Goal: Task Accomplishment & Management: Complete application form

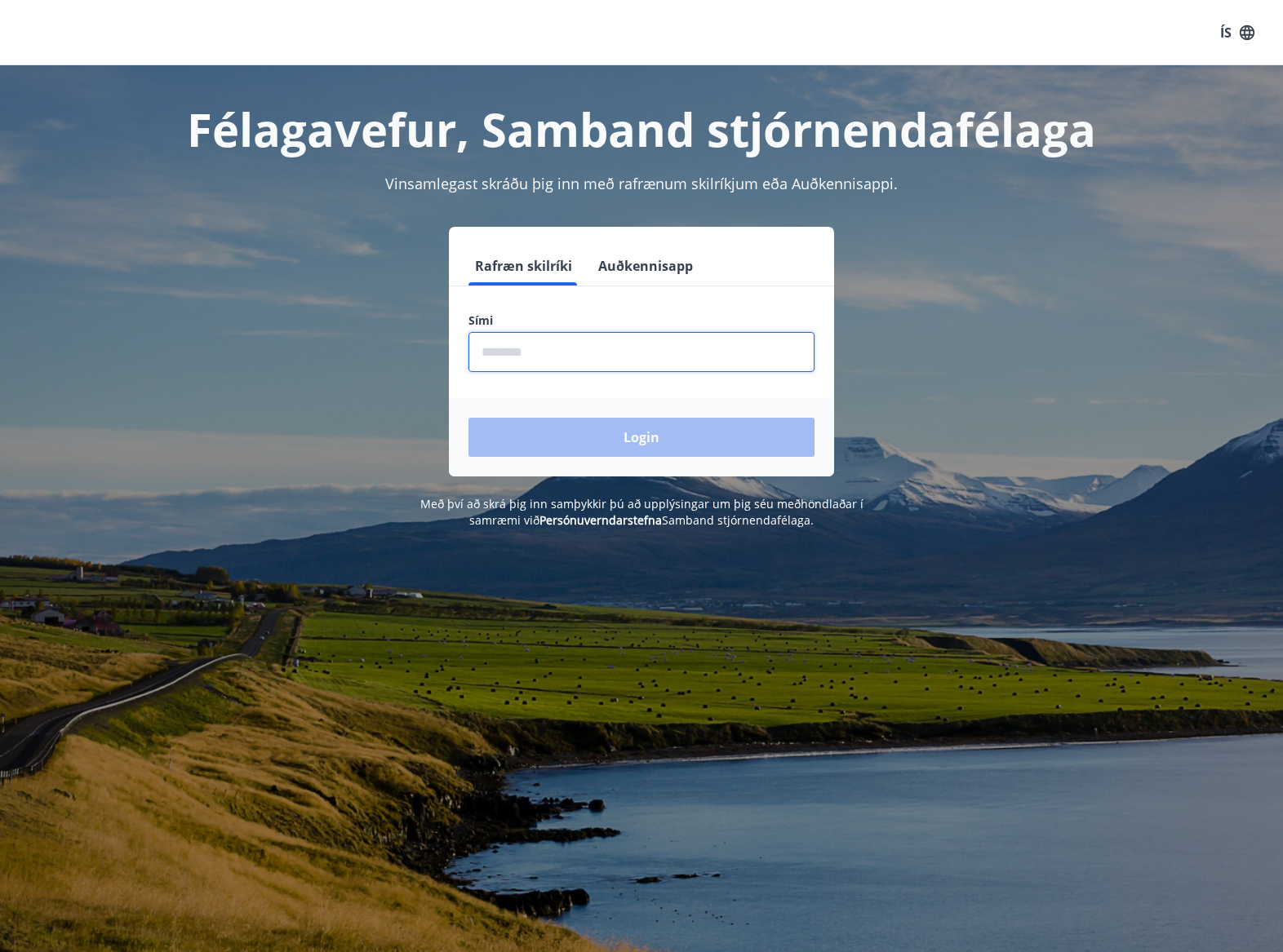
click at [671, 344] on input "phone" at bounding box center [641, 353] width 346 height 40
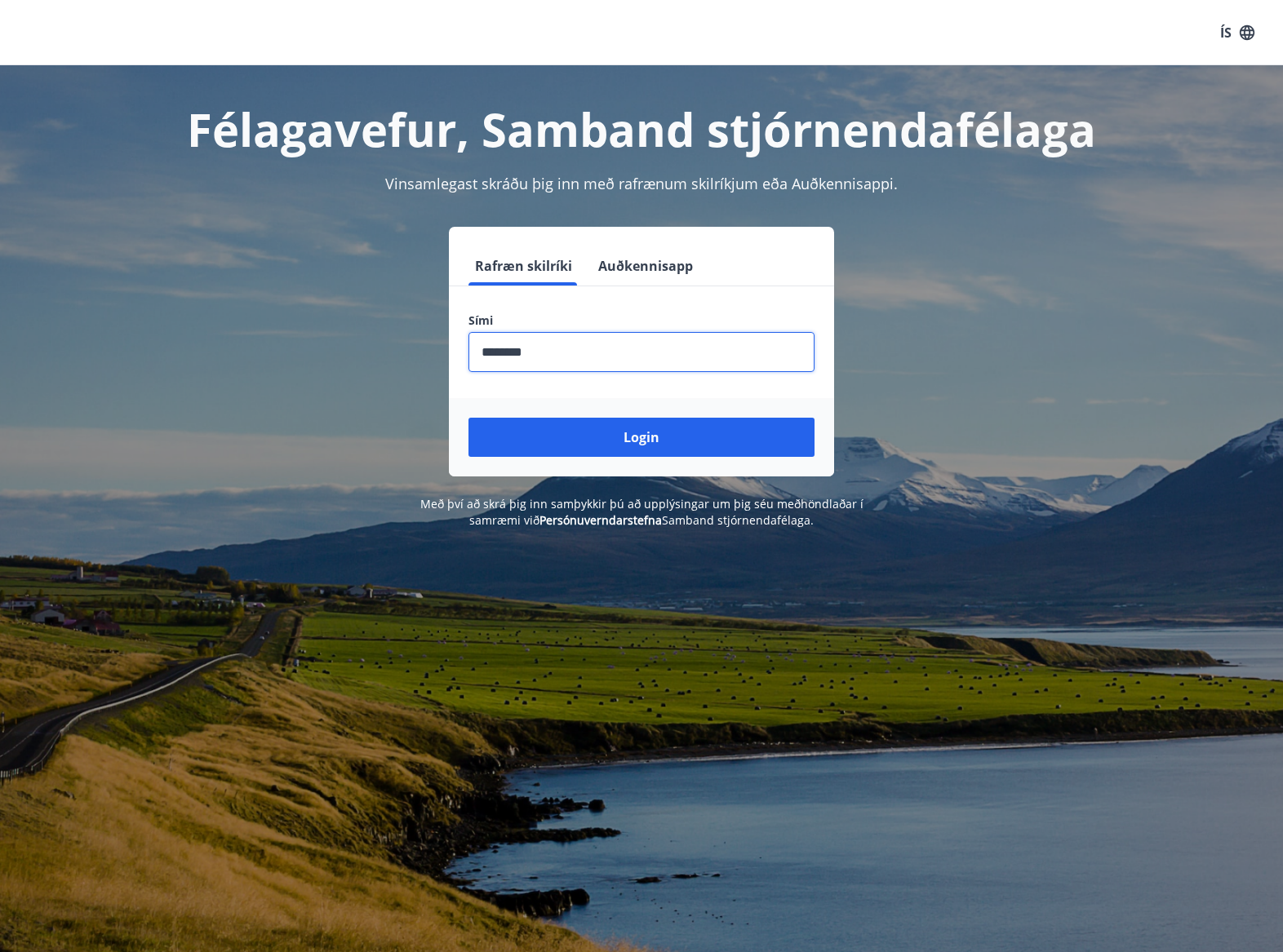
type input "********"
click at [468, 418] on button "Login" at bounding box center [641, 437] width 346 height 39
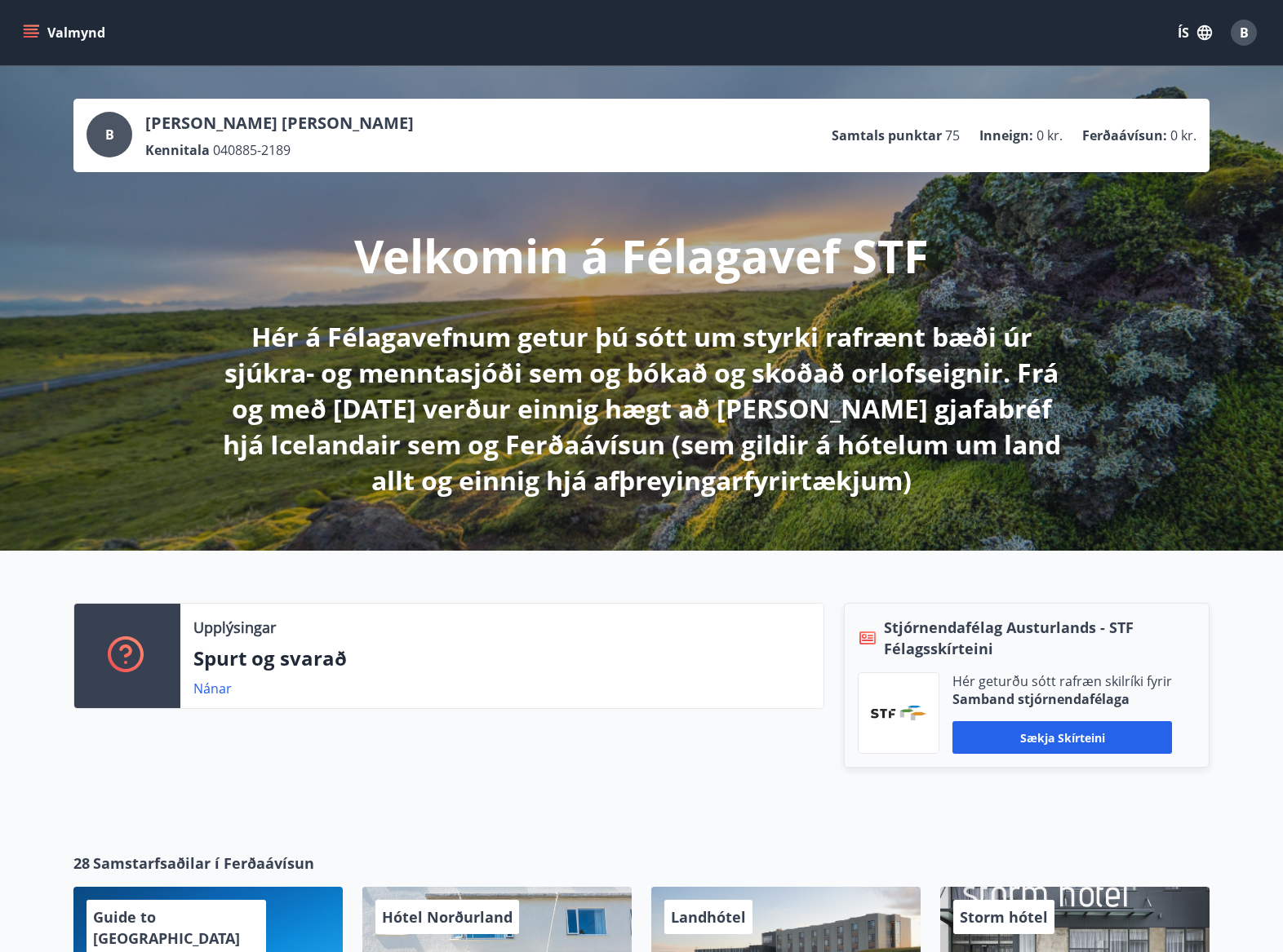
click at [1235, 32] on div "B" at bounding box center [1244, 32] width 26 height 26
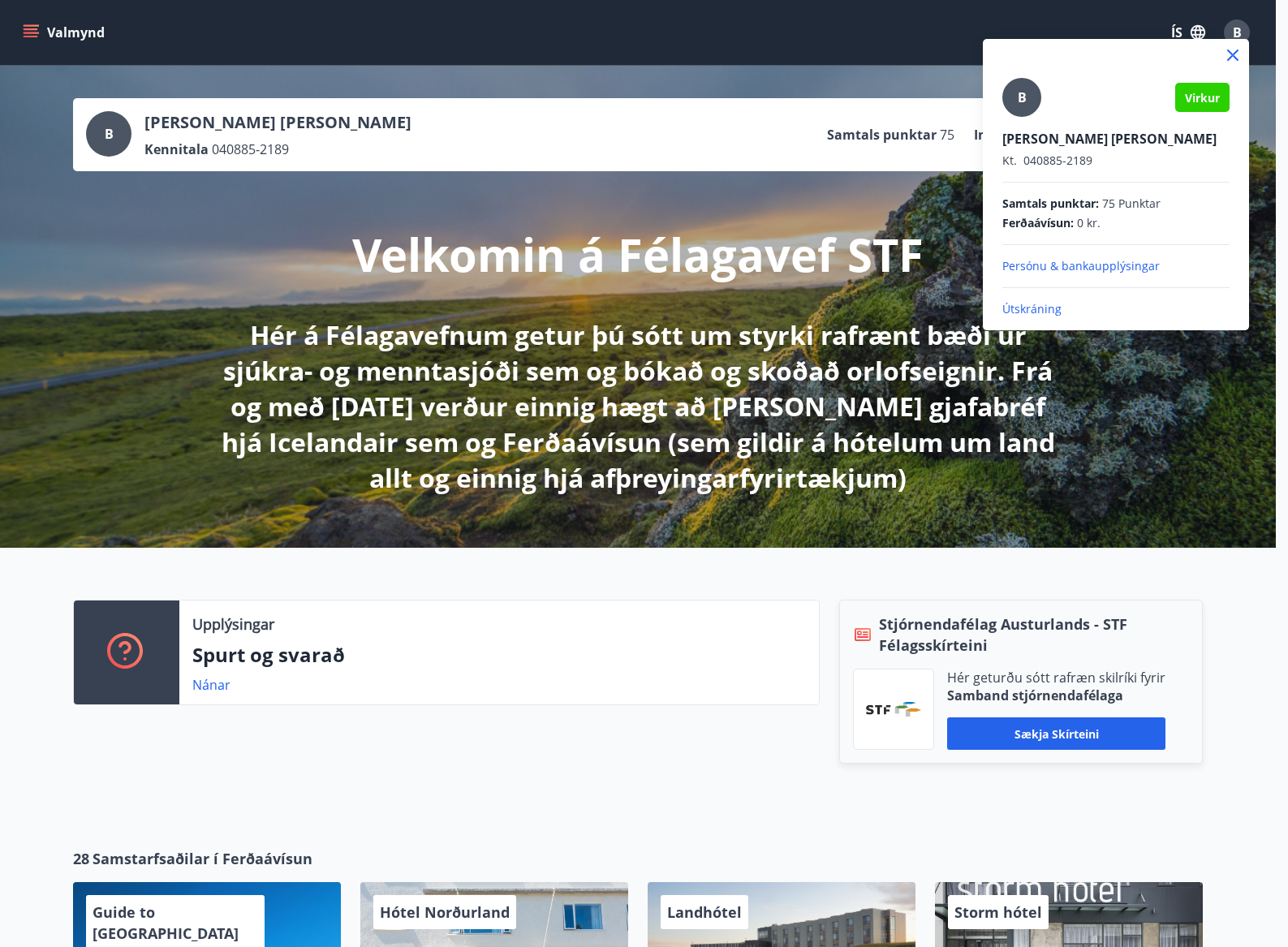
click at [590, 689] on div at bounding box center [644, 473] width 1288 height 947
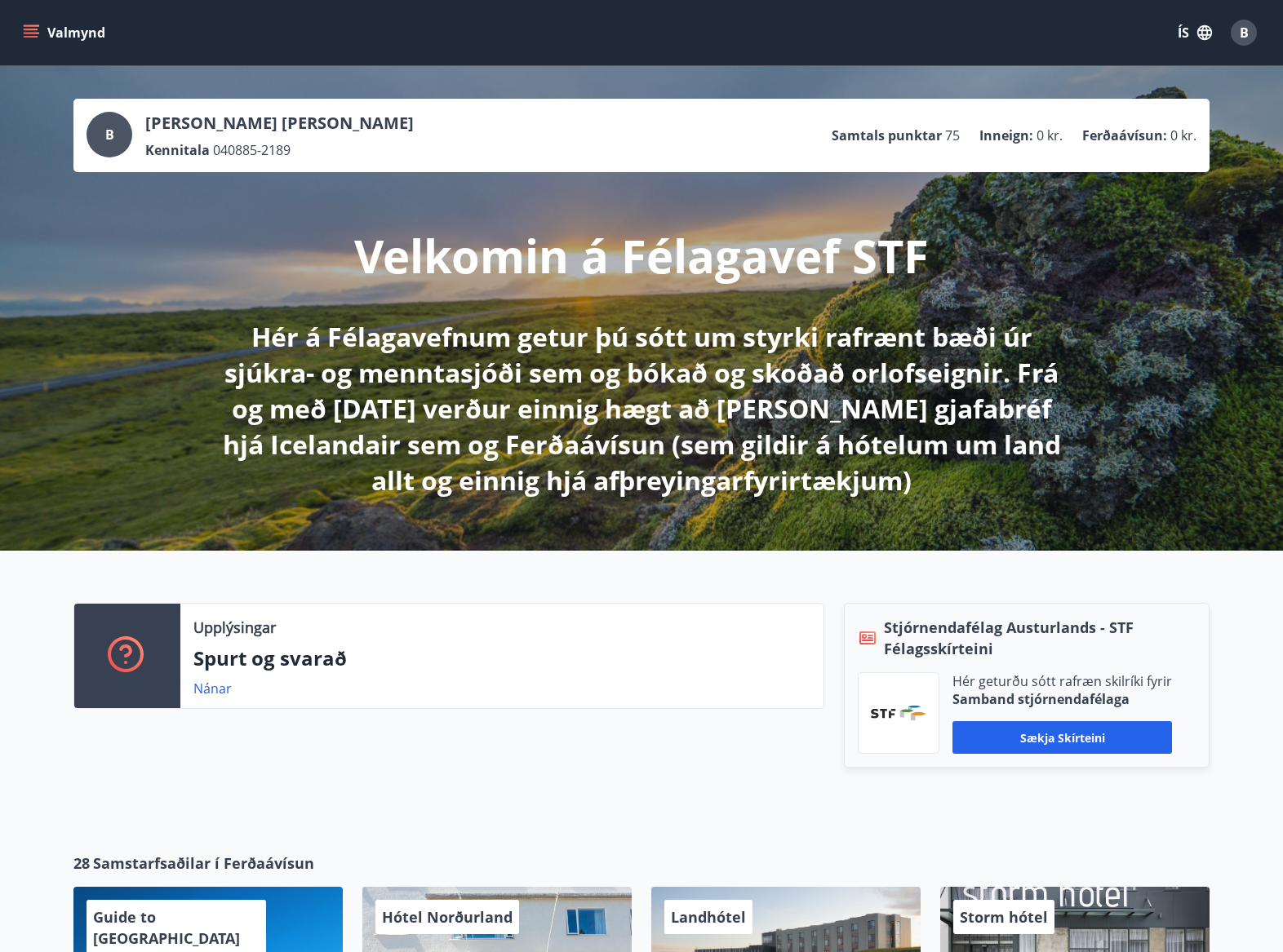
click at [692, 779] on div "Upplýsingar Spurt og svarað Nánar" at bounding box center [439, 701] width 771 height 197
drag, startPoint x: 27, startPoint y: 10, endPoint x: 40, endPoint y: 24, distance: 19.1
click at [27, 11] on div "Valmynd ÍS B" at bounding box center [641, 32] width 1283 height 65
click at [42, 27] on button "Valmynd" at bounding box center [65, 33] width 92 height 29
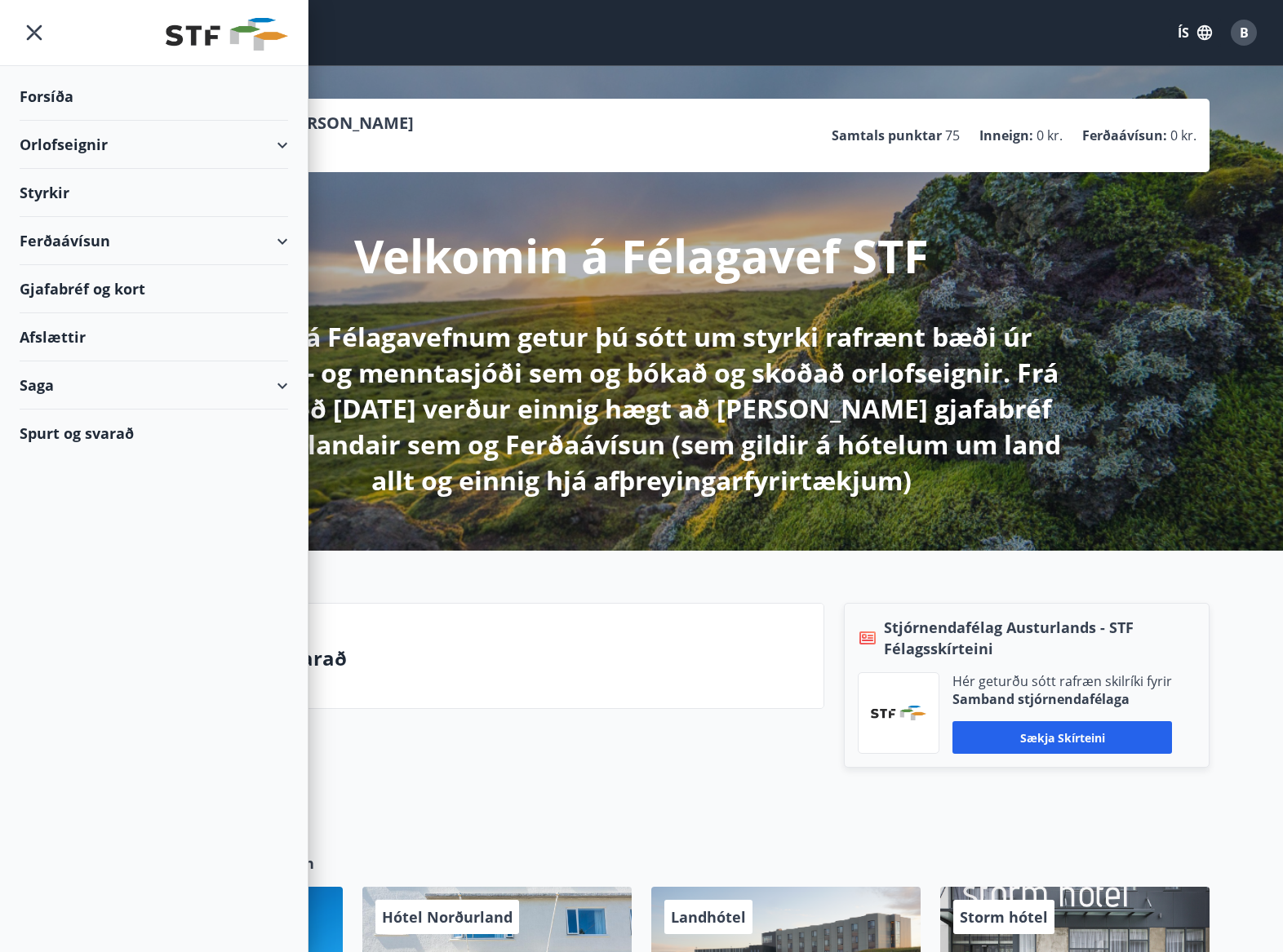
click at [114, 186] on div "Styrkir" at bounding box center [153, 193] width 268 height 48
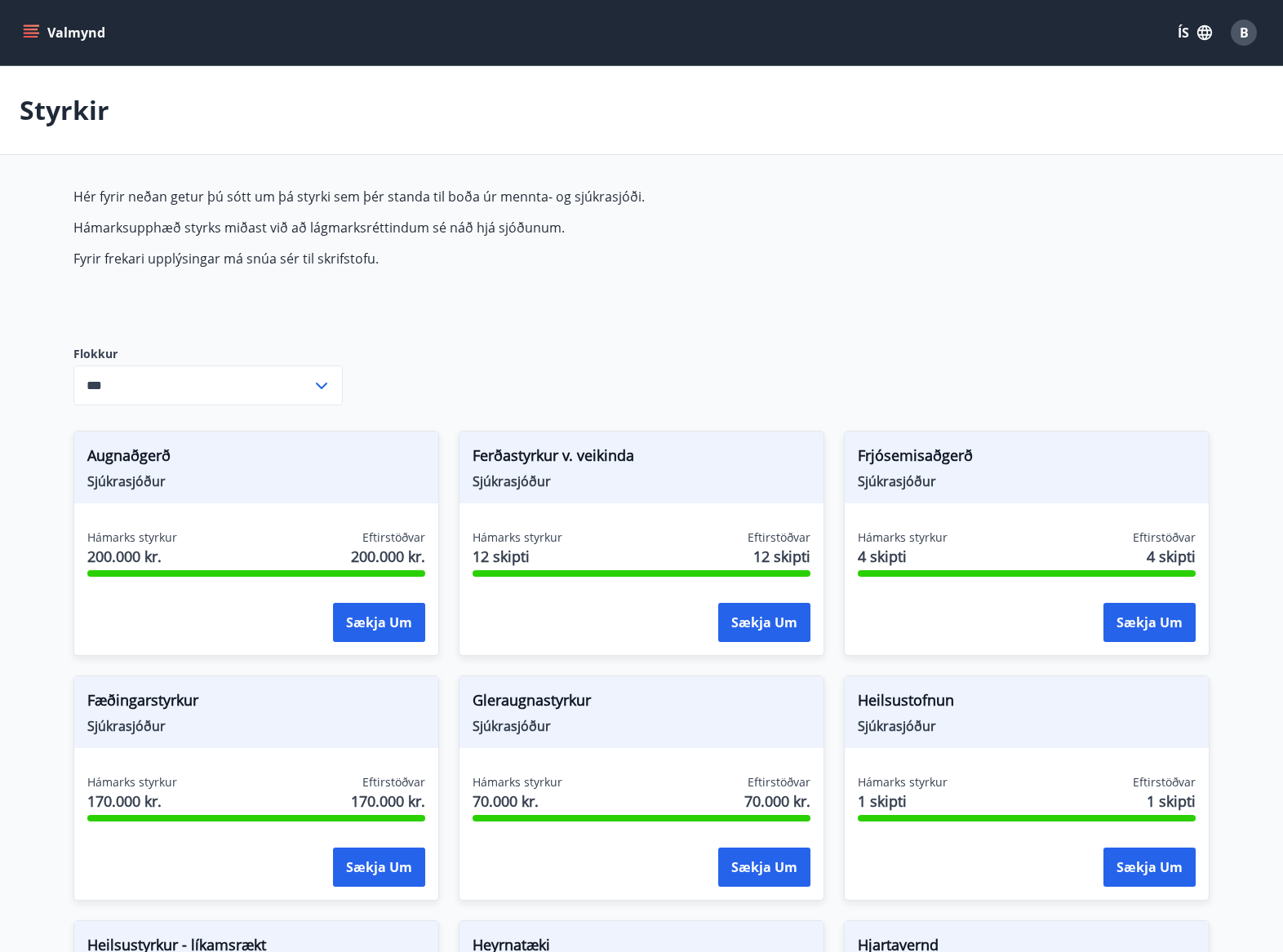
type input "***"
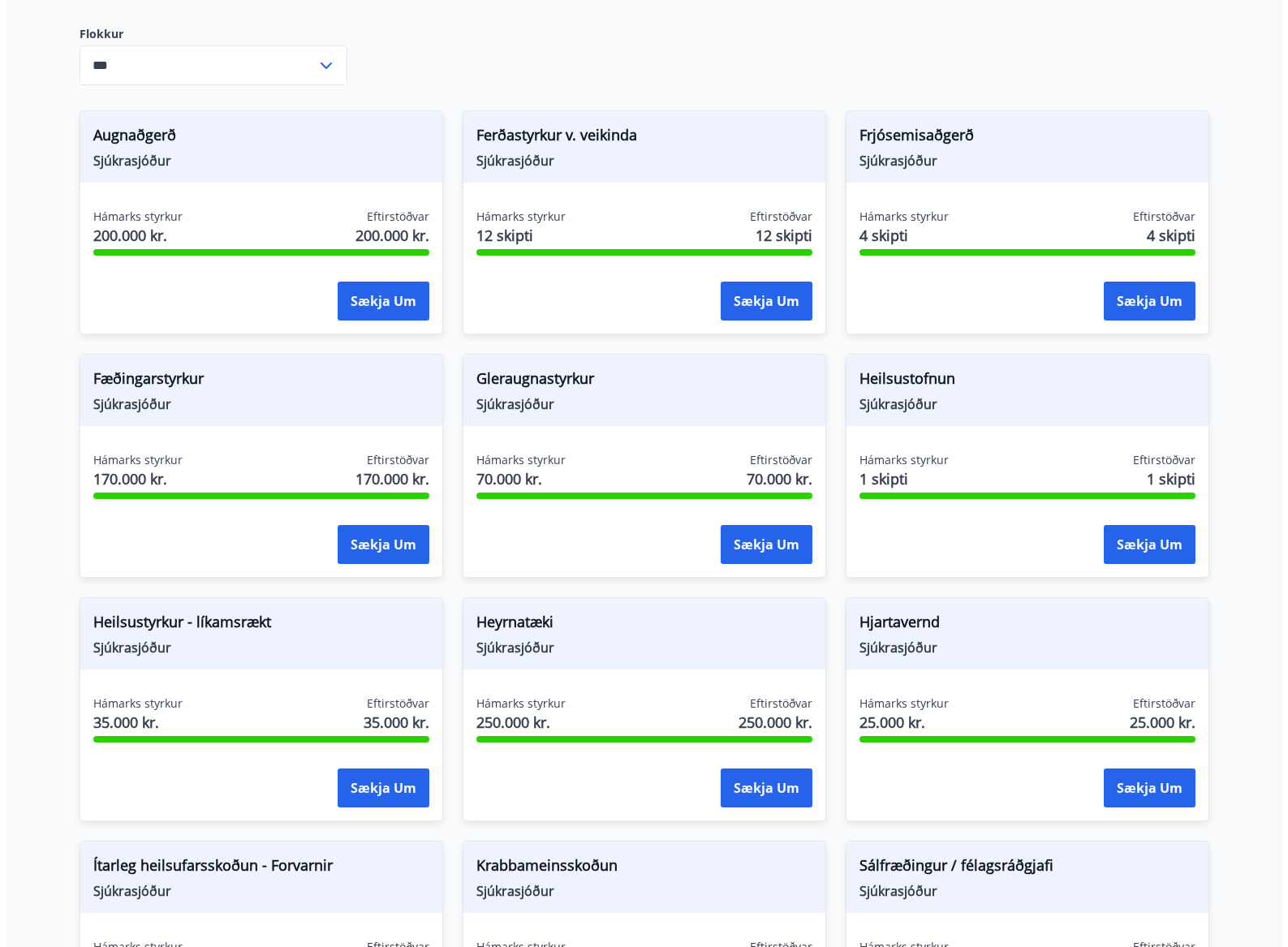
scroll to position [267, 0]
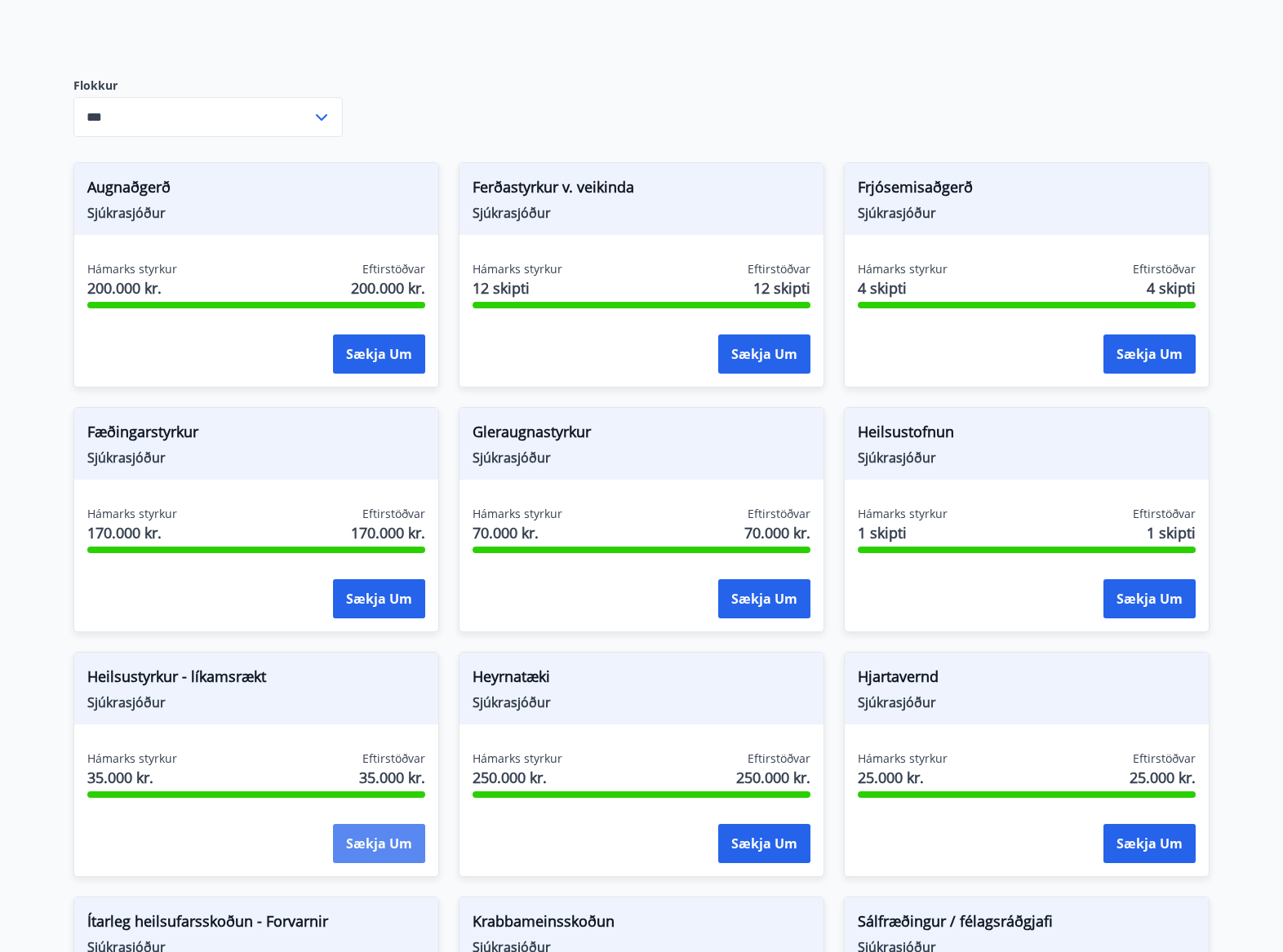
click at [381, 829] on button "Sækja um" at bounding box center [379, 843] width 92 height 39
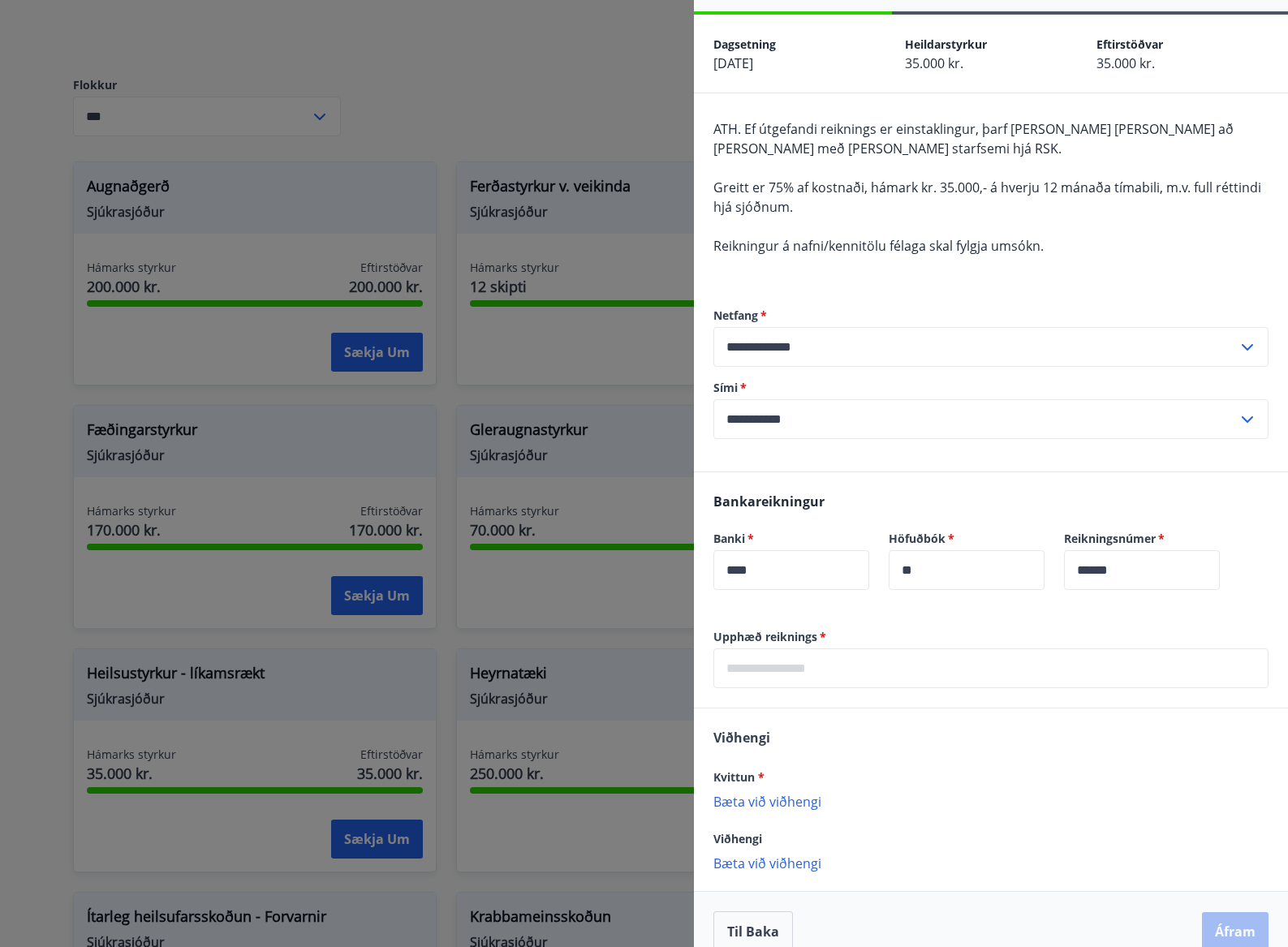
scroll to position [77, 0]
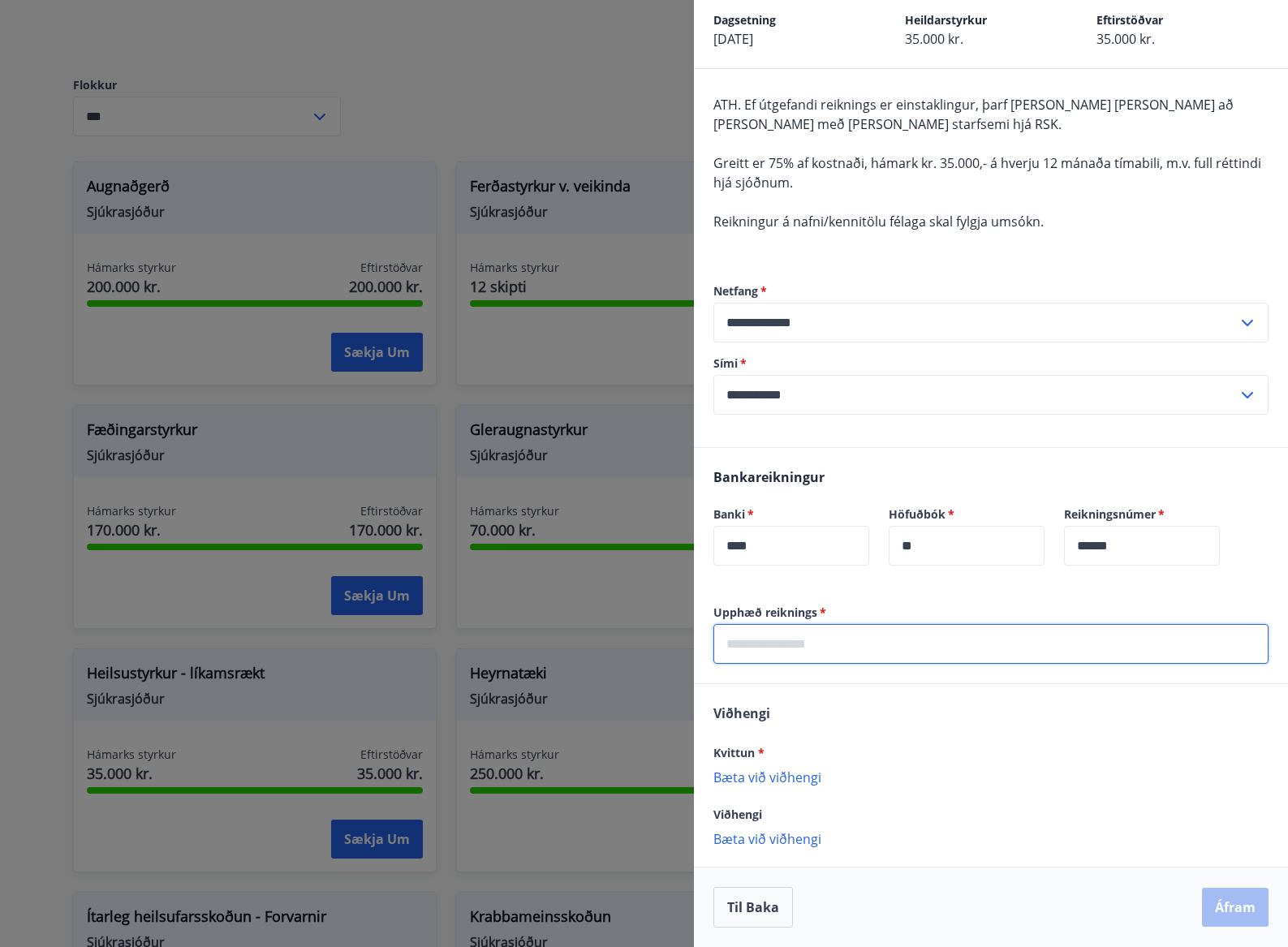
click at [853, 647] on input "text" at bounding box center [991, 644] width 555 height 40
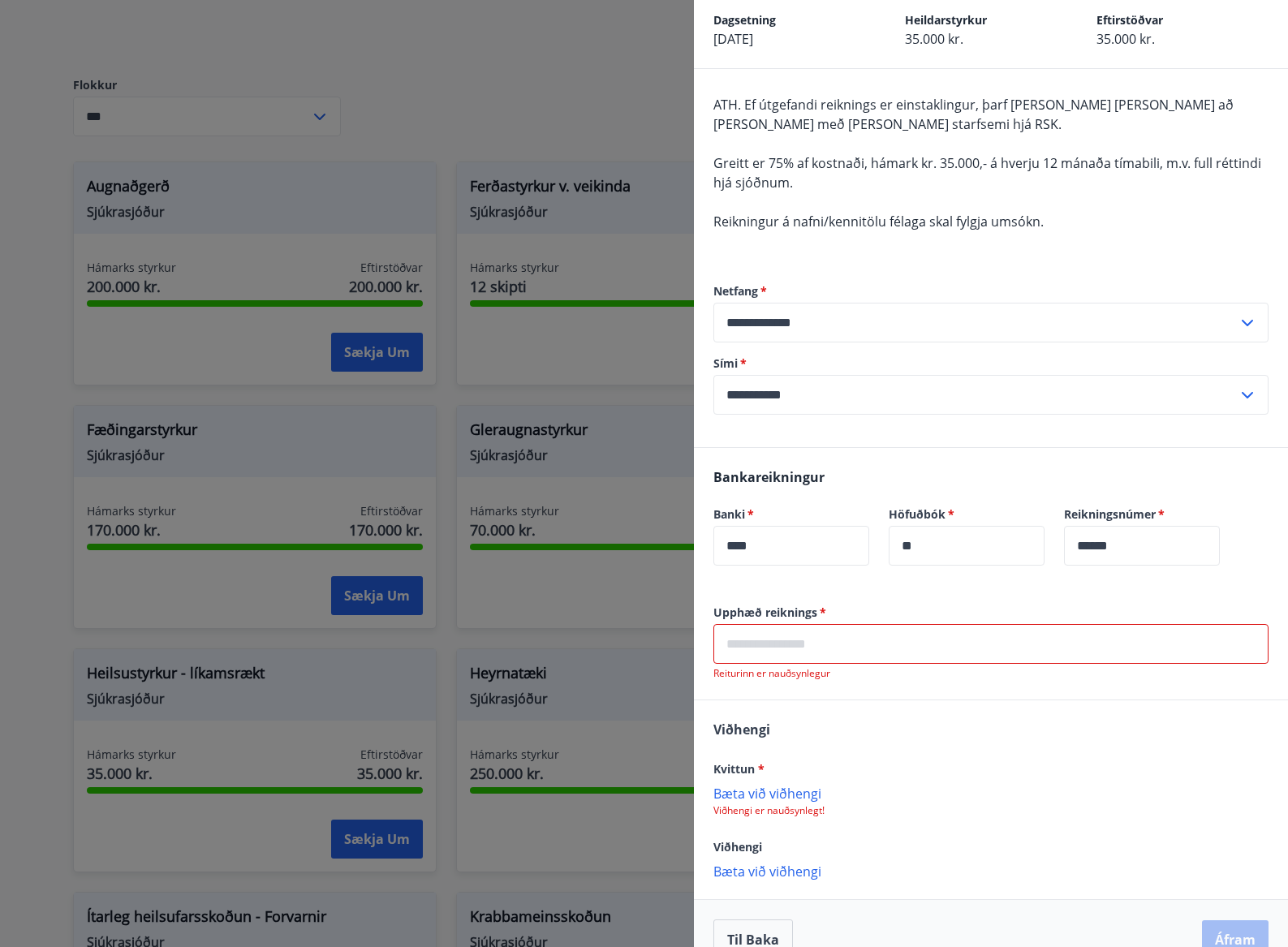
click at [965, 646] on input "text" at bounding box center [991, 644] width 555 height 40
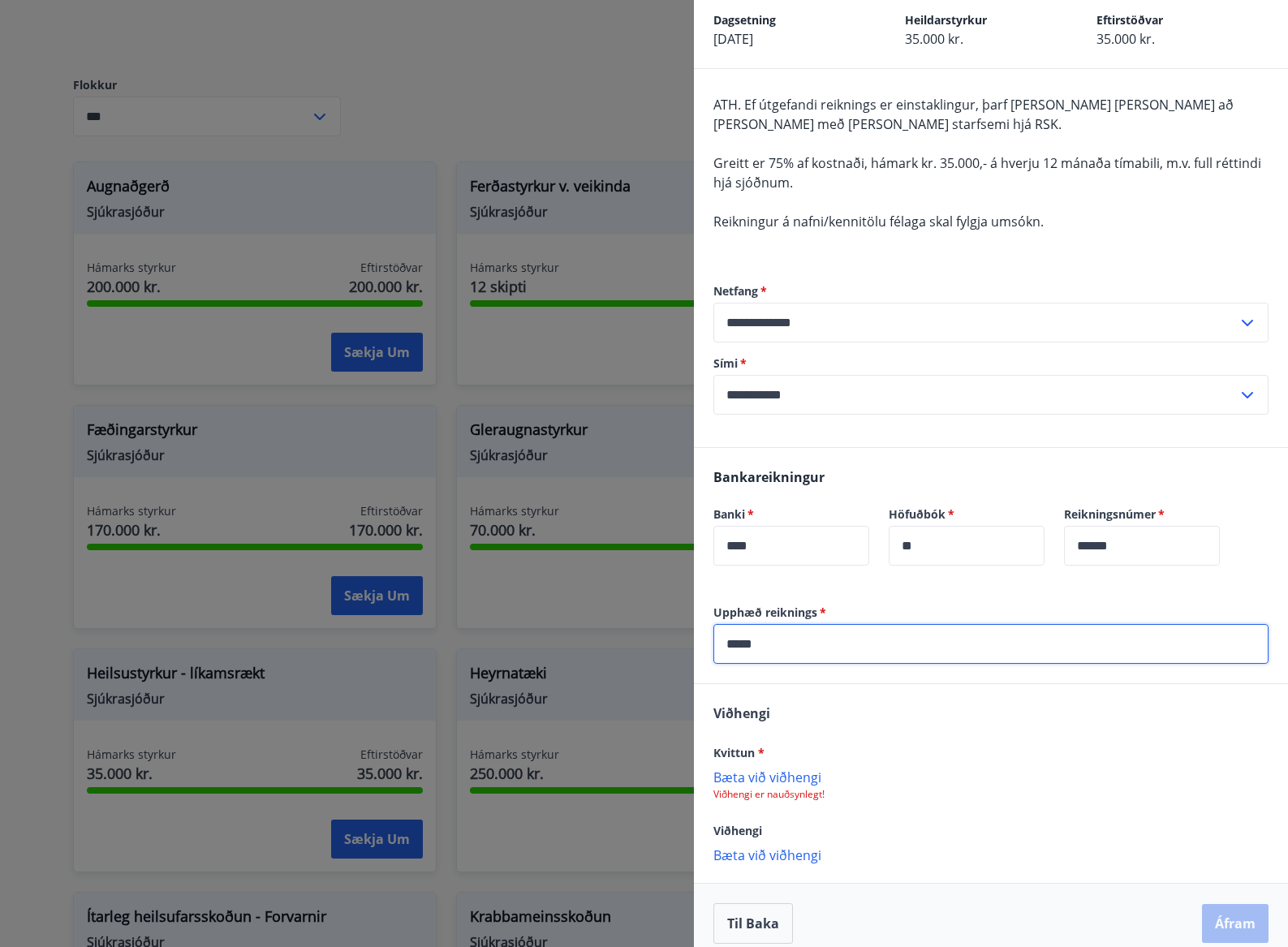
type input "*****"
click at [807, 773] on p "Bæta við viðhengi" at bounding box center [991, 776] width 555 height 16
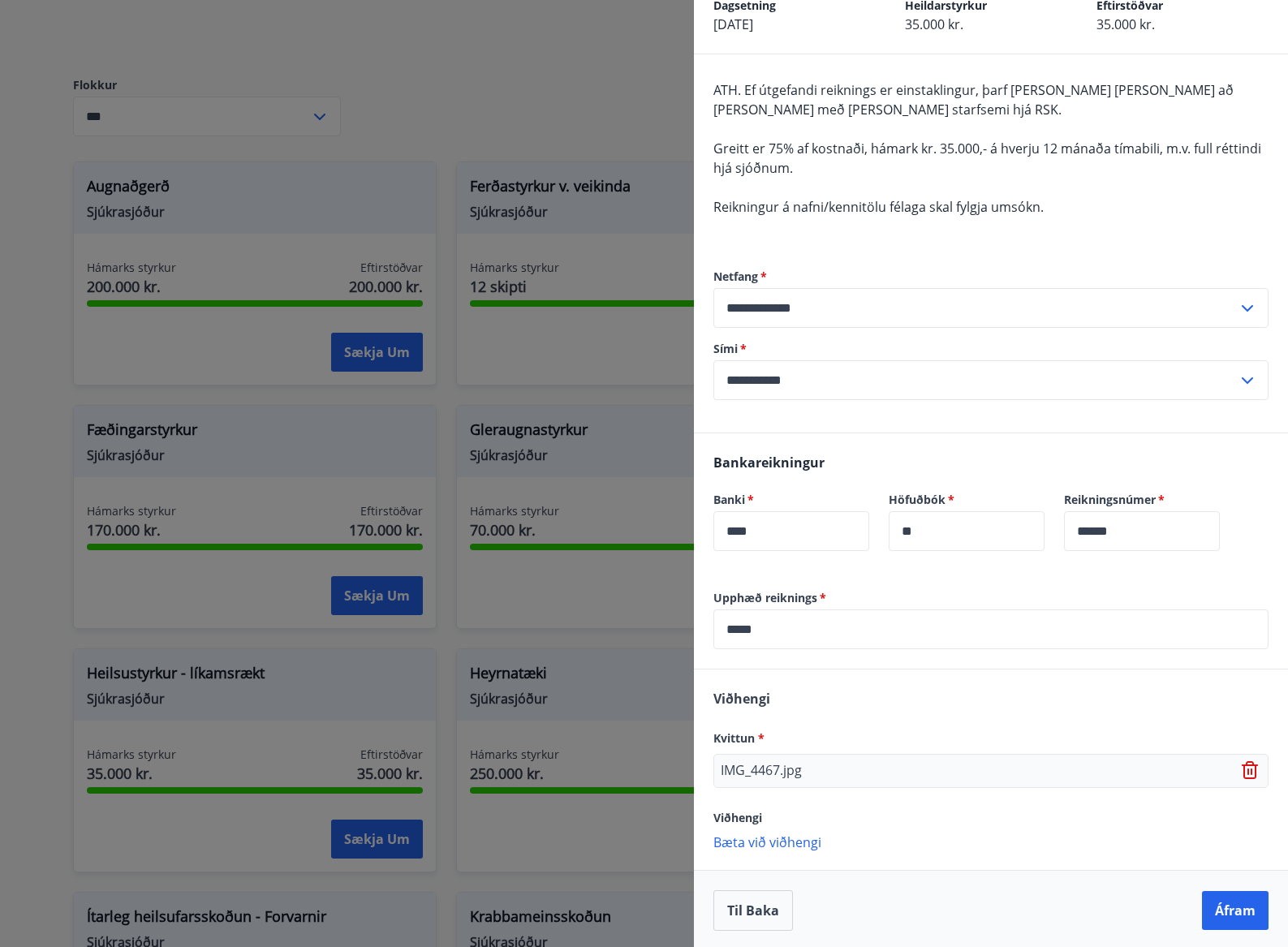
scroll to position [94, 0]
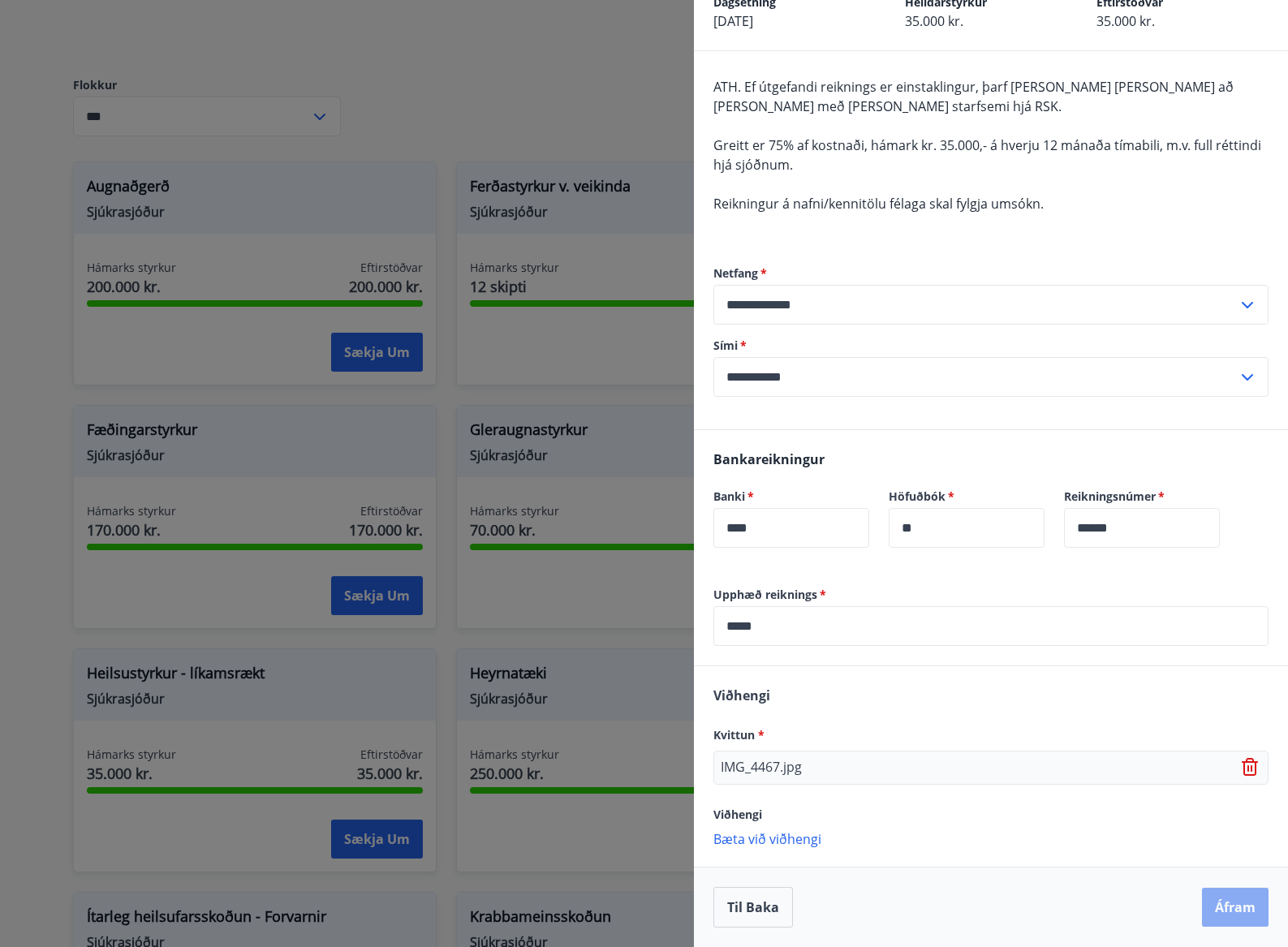
click at [1214, 905] on button "Áfram" at bounding box center [1235, 907] width 67 height 39
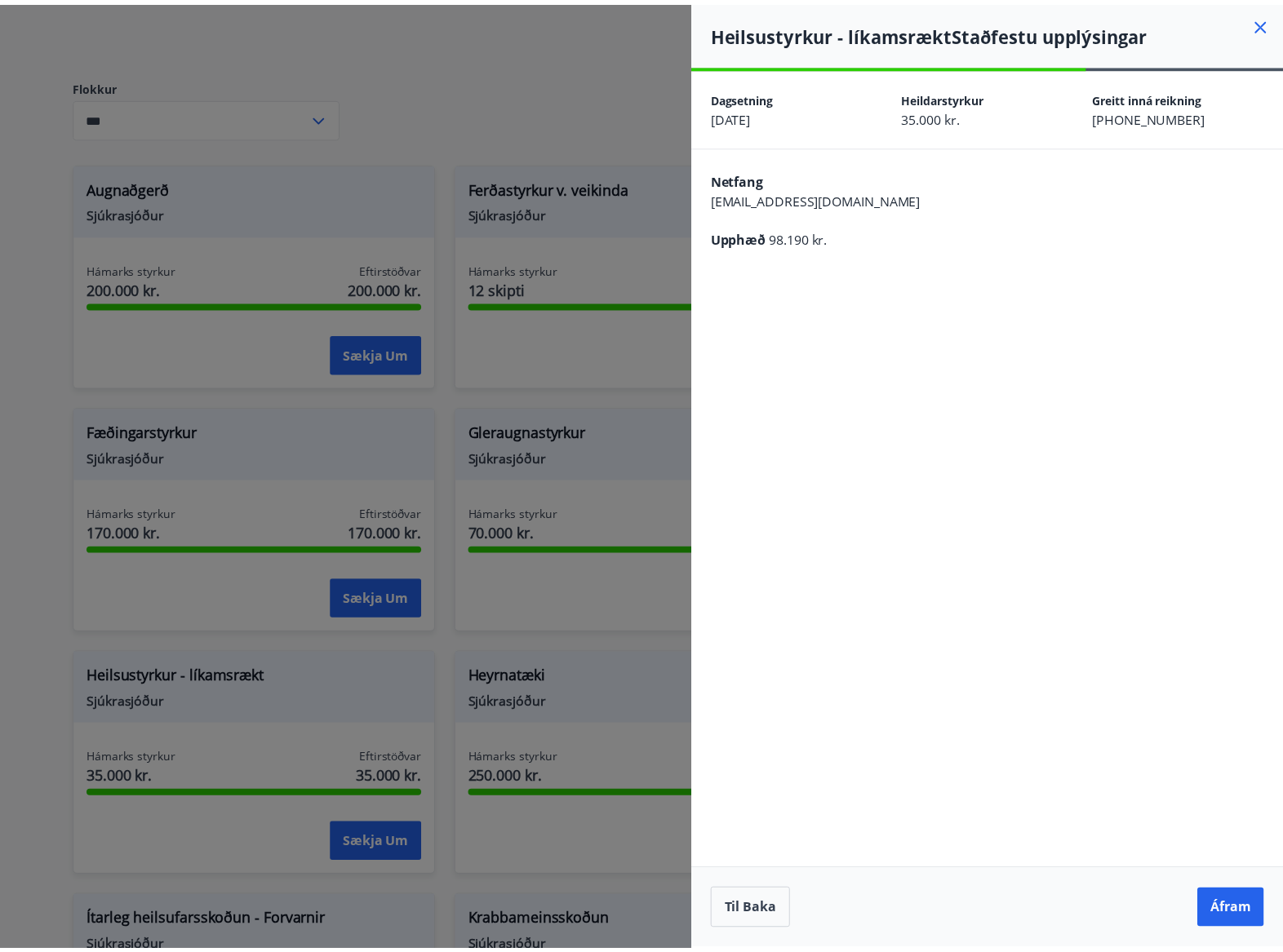
scroll to position [0, 0]
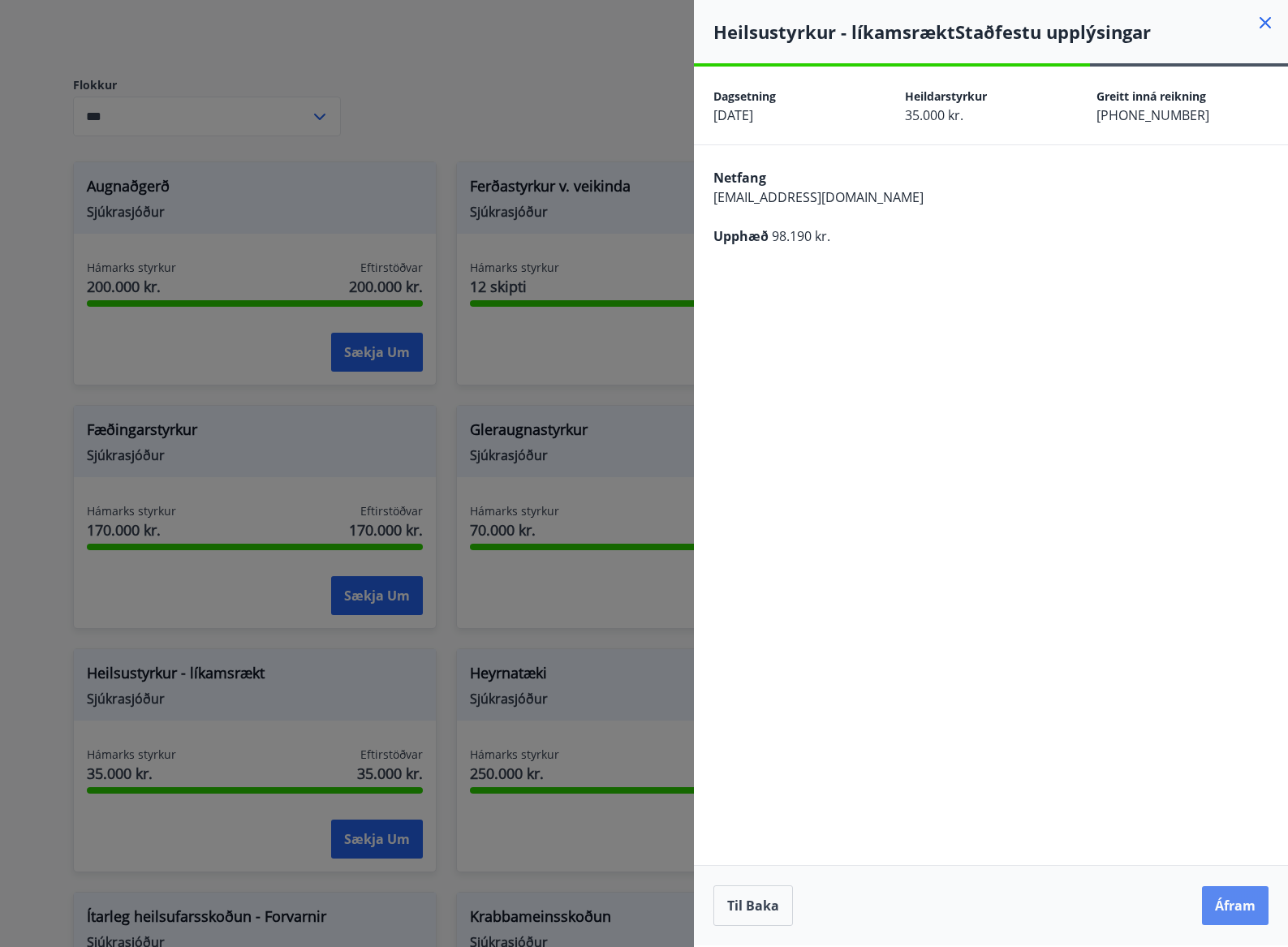
click at [1213, 903] on button "Áfram" at bounding box center [1235, 905] width 67 height 39
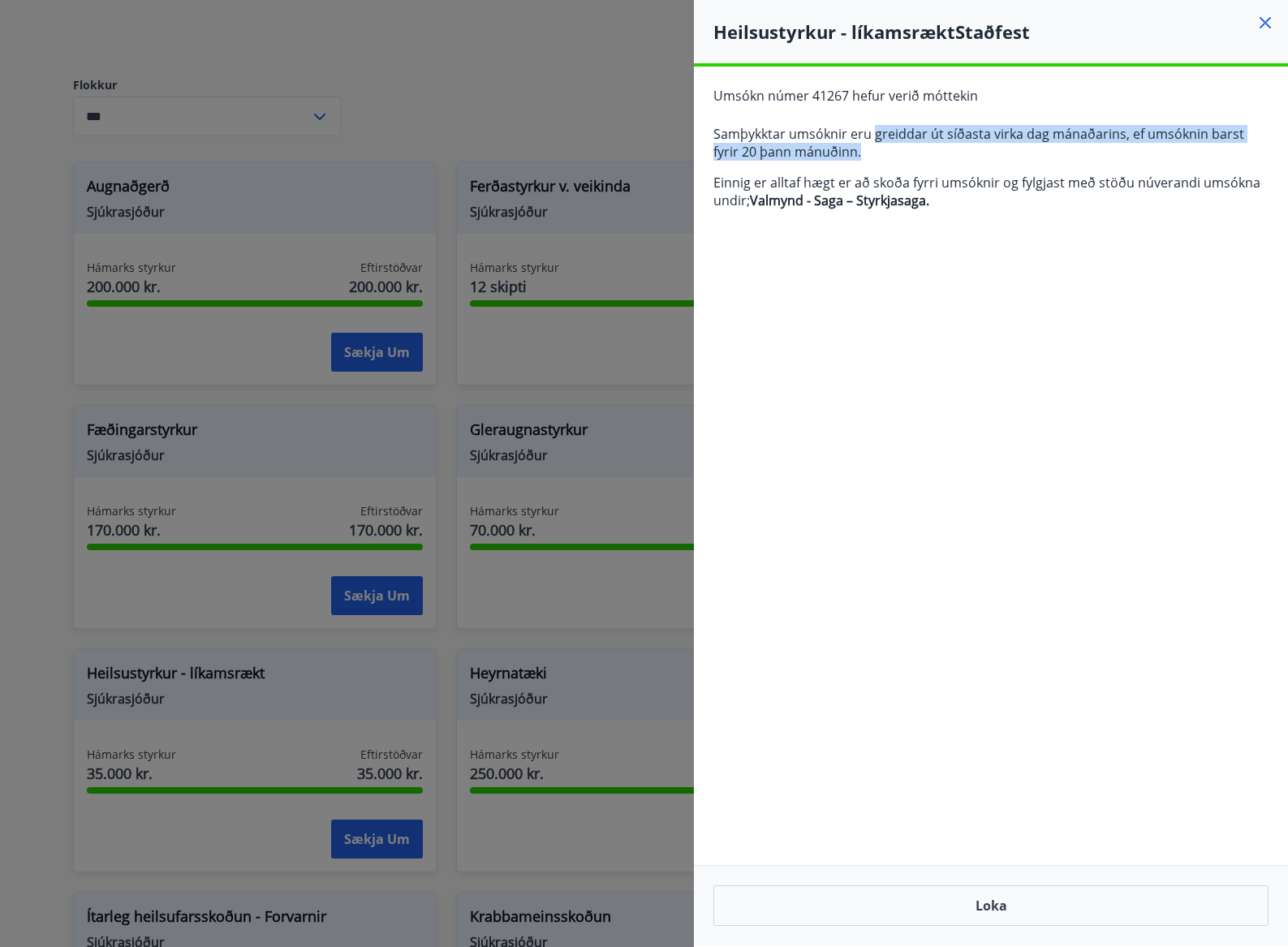
drag, startPoint x: 880, startPoint y: 144, endPoint x: 987, endPoint y: 150, distance: 107.2
click at [987, 150] on p "Samþykktar umsóknir eru greiddar út síðasta virka dag mánaðarins, ef umsóknin b…" at bounding box center [991, 142] width 555 height 36
click at [596, 54] on div at bounding box center [644, 473] width 1288 height 947
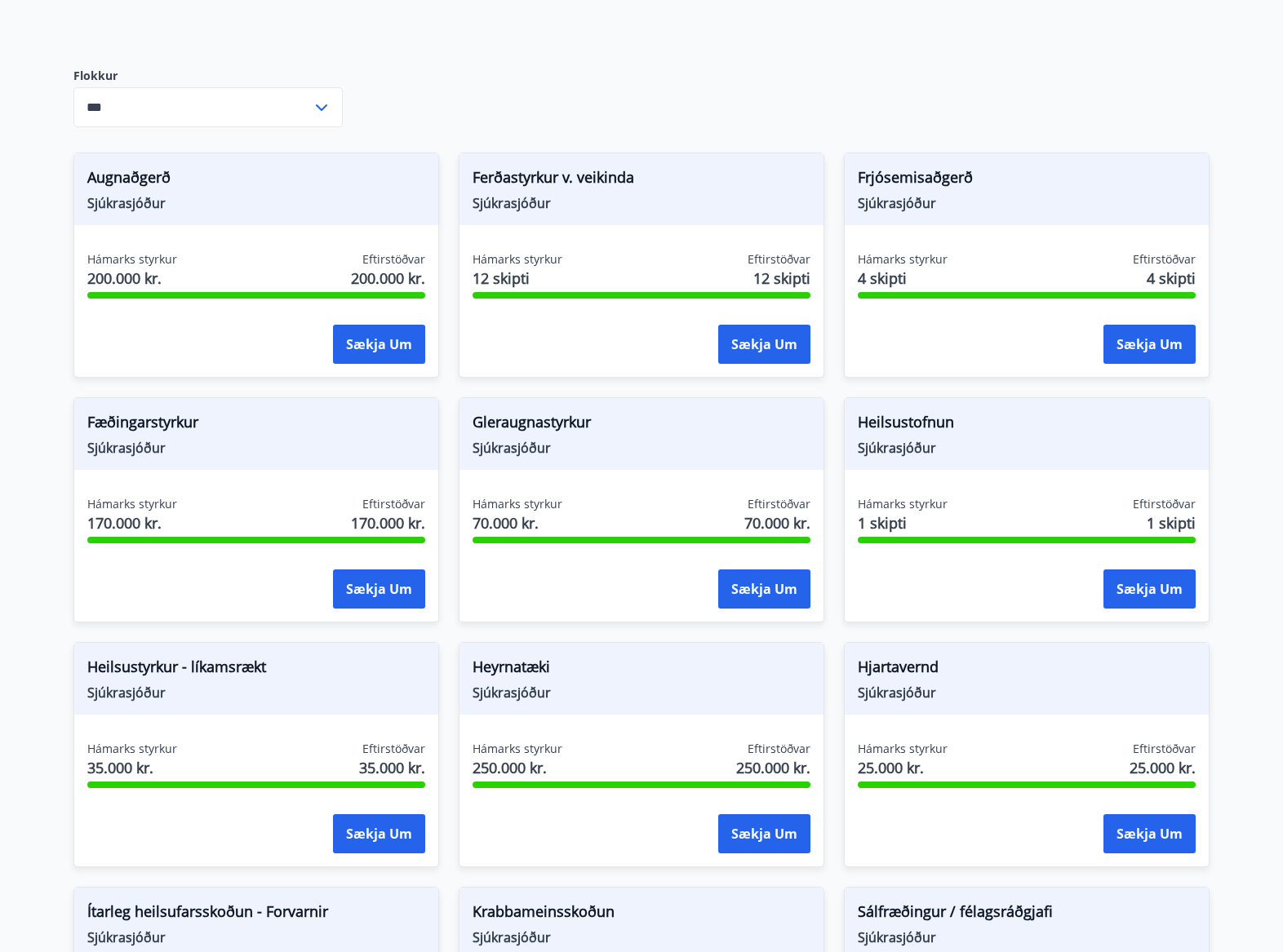
scroll to position [268, 0]
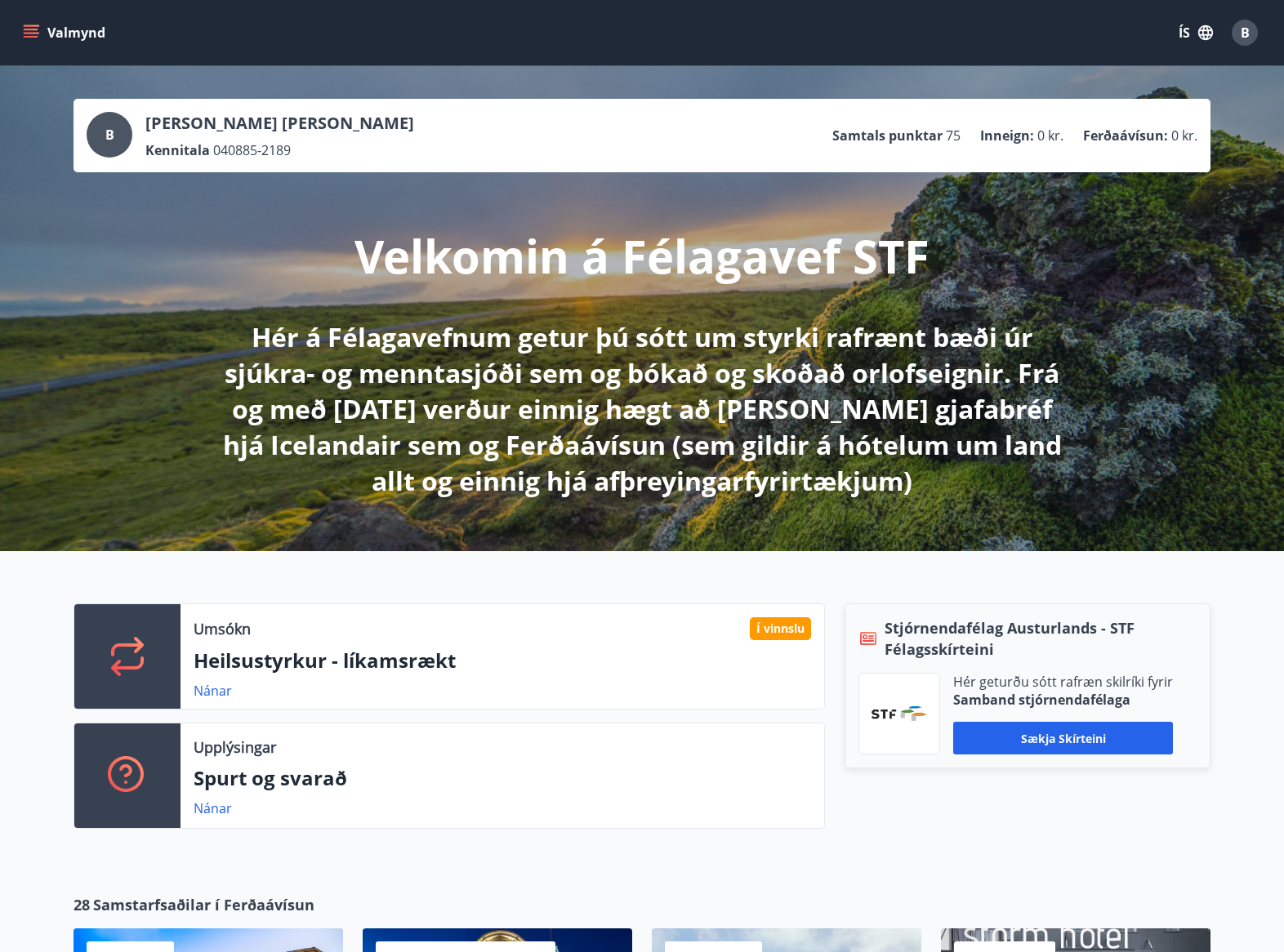
click at [40, 37] on button "Valmynd" at bounding box center [65, 33] width 92 height 29
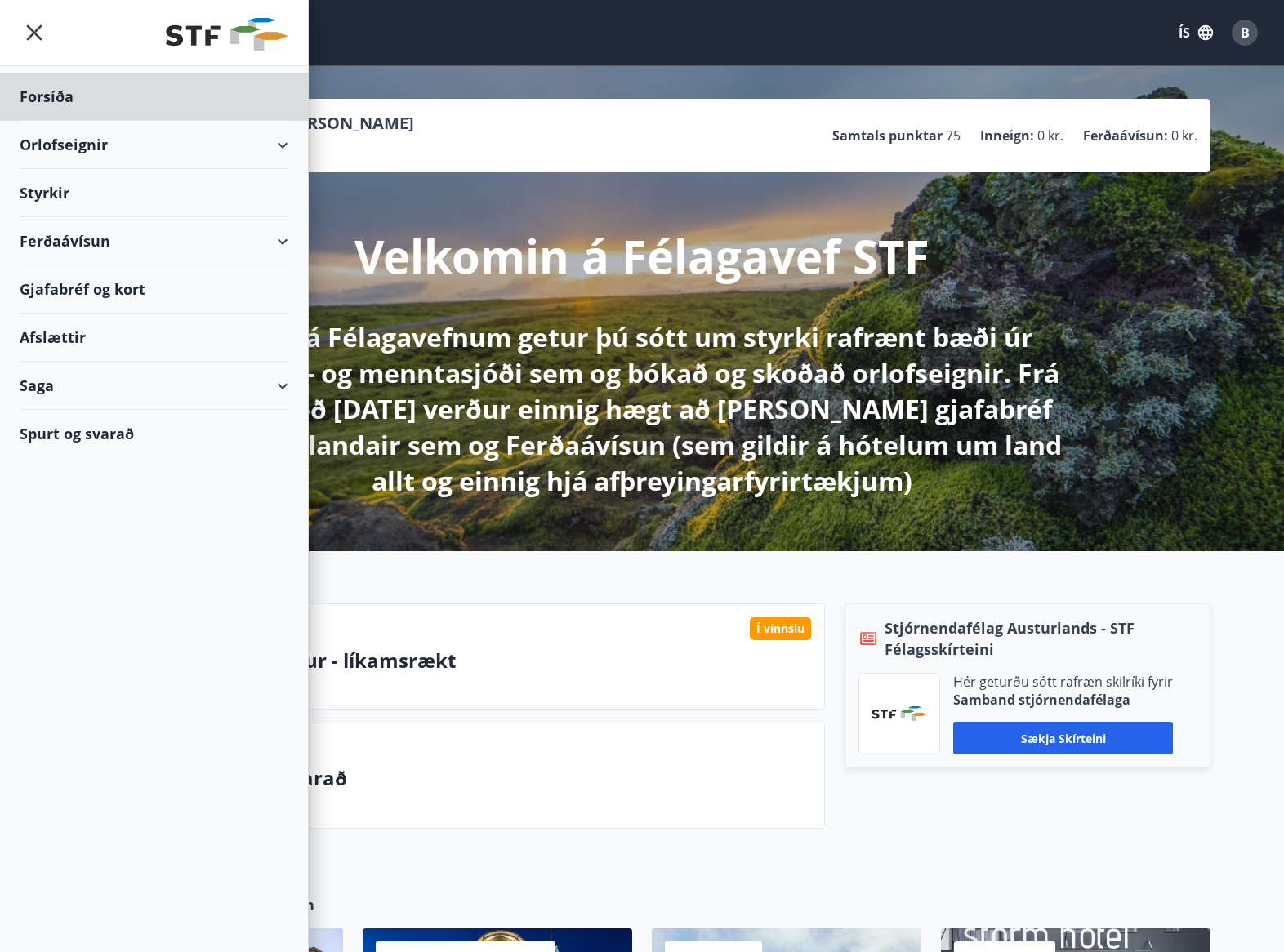
click at [72, 198] on div "Styrkir" at bounding box center [153, 193] width 268 height 48
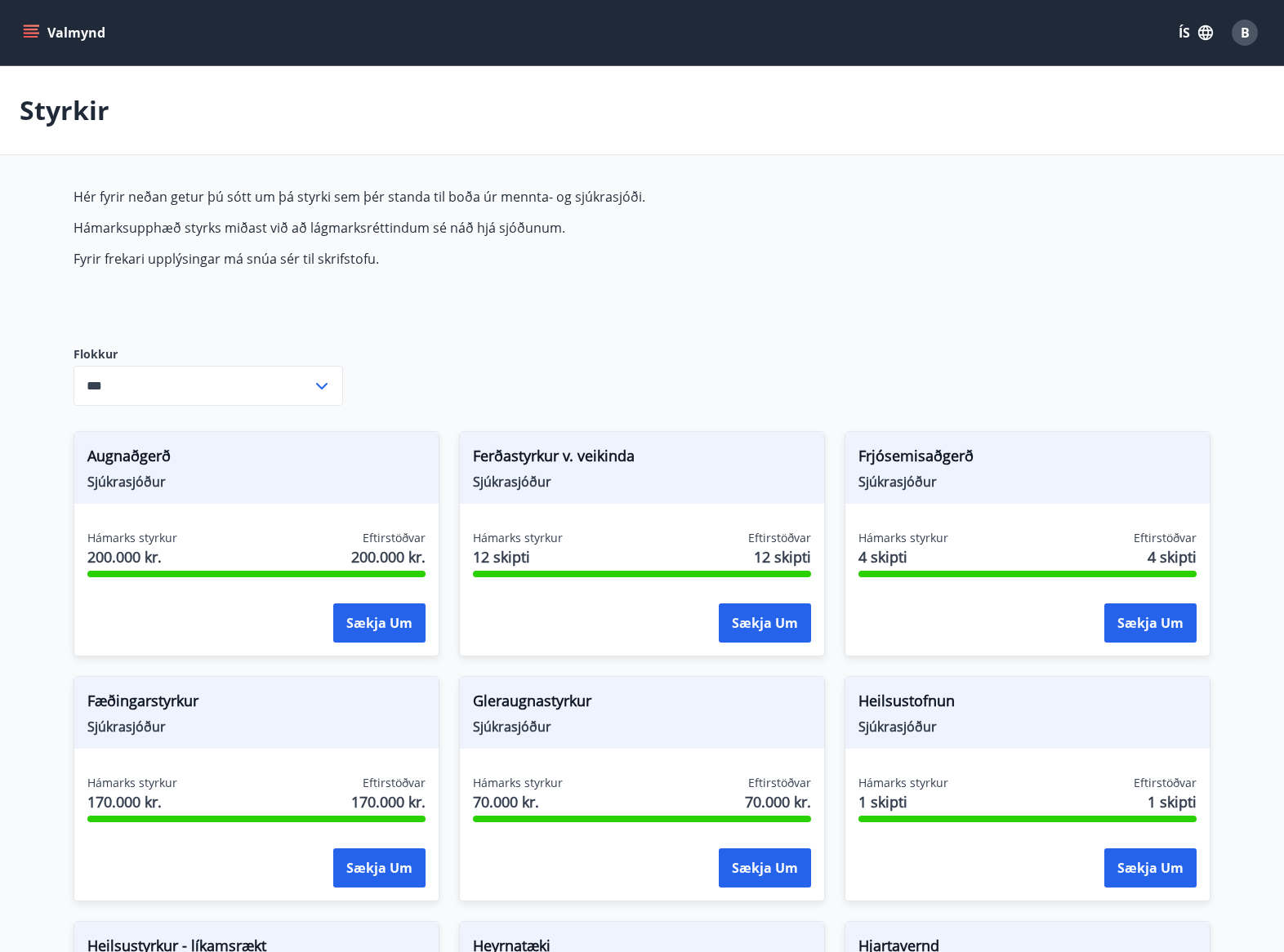
type input "***"
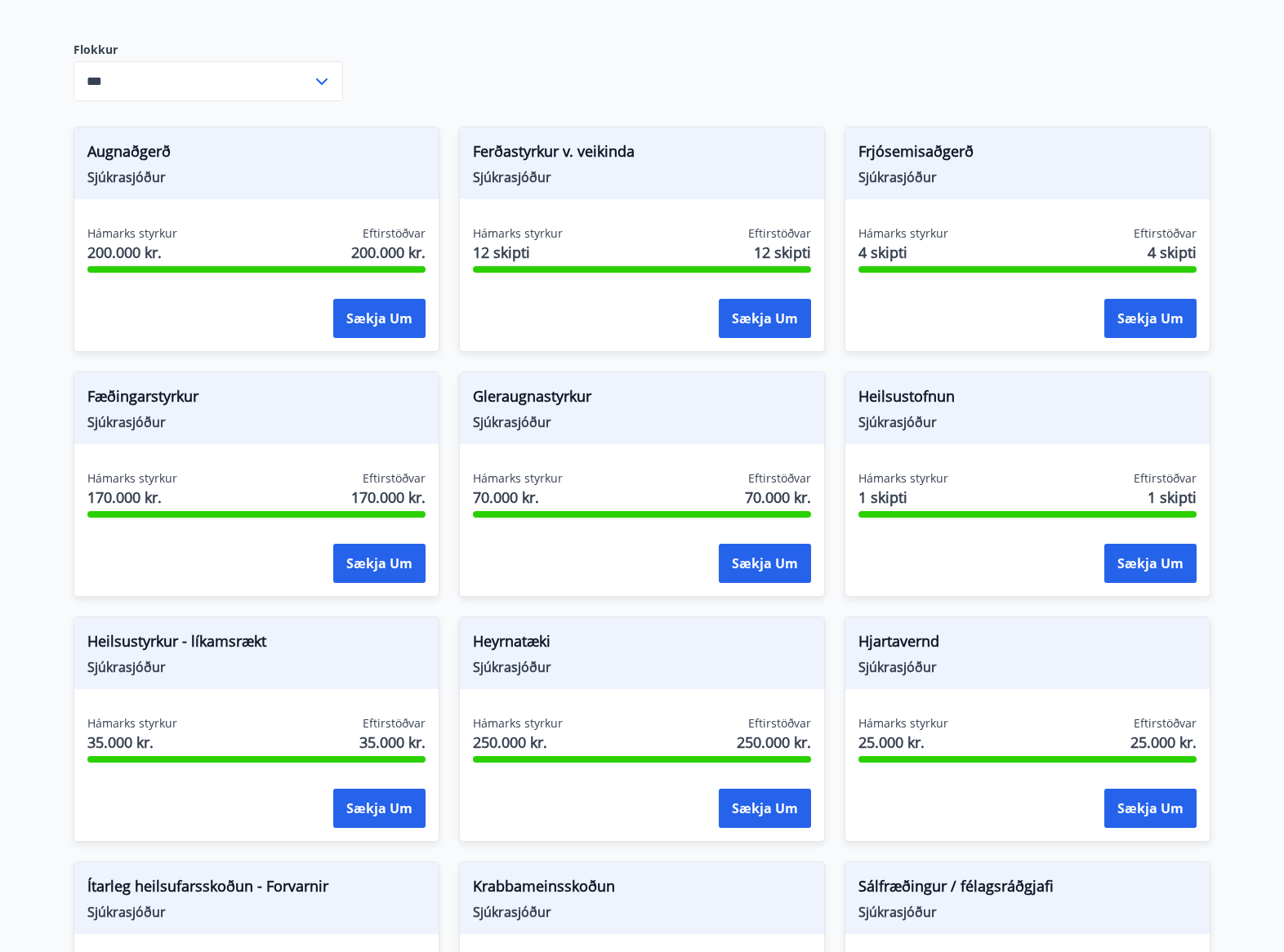
scroll to position [326, 0]
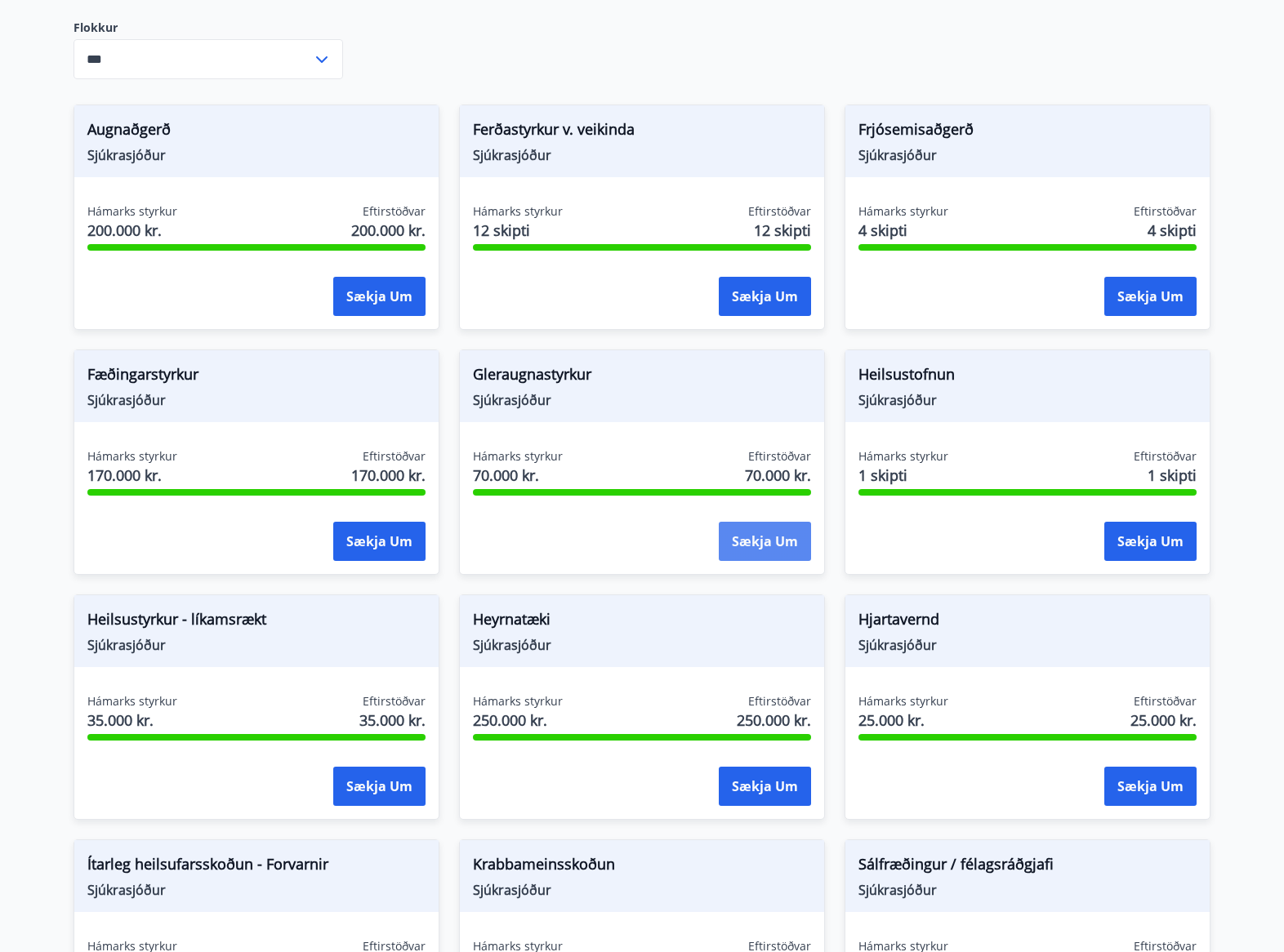
click at [757, 537] on button "Sækja um" at bounding box center [765, 541] width 92 height 40
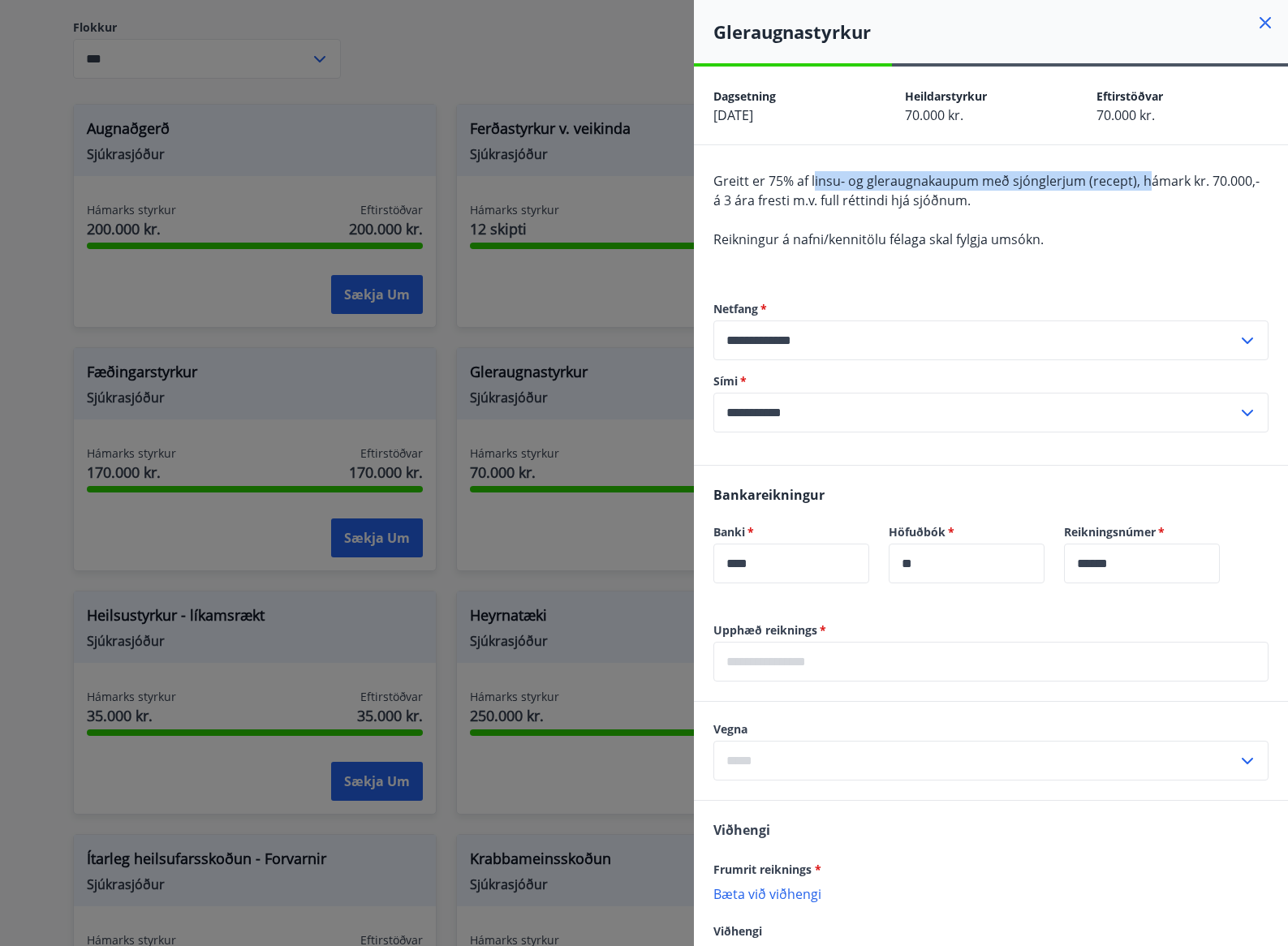
drag, startPoint x: 813, startPoint y: 180, endPoint x: 1143, endPoint y: 185, distance: 330.0
click at [1143, 185] on span "Greitt er 75% af linsu- og gleraugnakaupum með sjónglerjum (recept), hámark kr.…" at bounding box center [987, 190] width 546 height 37
drag, startPoint x: 728, startPoint y: 193, endPoint x: 1066, endPoint y: 193, distance: 338.0
click at [1066, 193] on div "Greitt er 75% af linsu- og gleraugnakaupum með sjónglerjum (recept), hámark kr.…" at bounding box center [991, 219] width 555 height 98
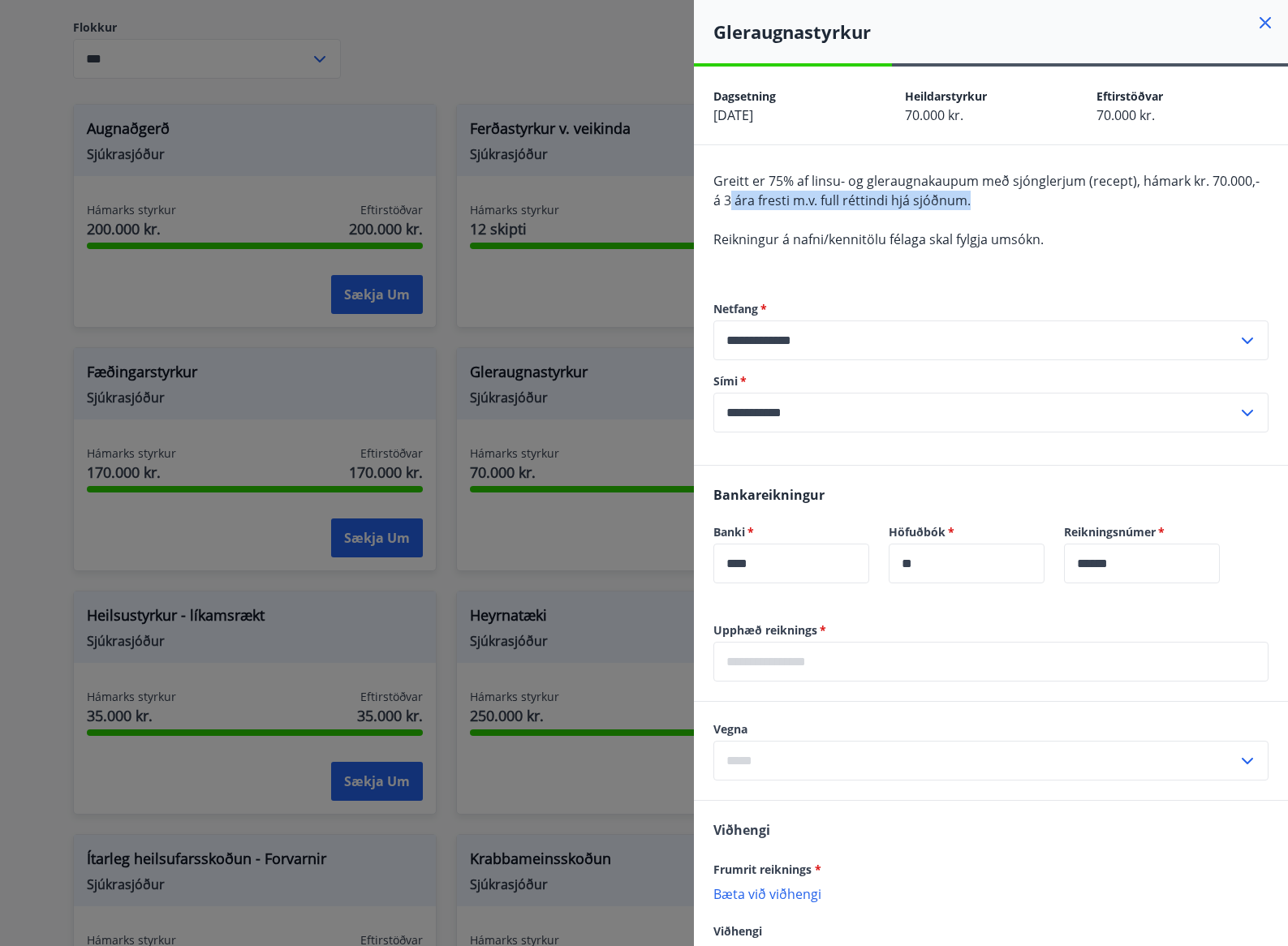
click at [1066, 193] on div "Greitt er 75% af linsu- og gleraugnakaupum með sjónglerjum (recept), hámark kr.…" at bounding box center [991, 219] width 555 height 98
drag, startPoint x: 759, startPoint y: 241, endPoint x: 1088, endPoint y: 219, distance: 329.7
click at [1088, 219] on div "Greitt er 75% af linsu- og gleraugnakaupum með sjónglerjum (recept), hámark kr.…" at bounding box center [991, 219] width 555 height 98
click at [18, 508] on div at bounding box center [644, 473] width 1288 height 946
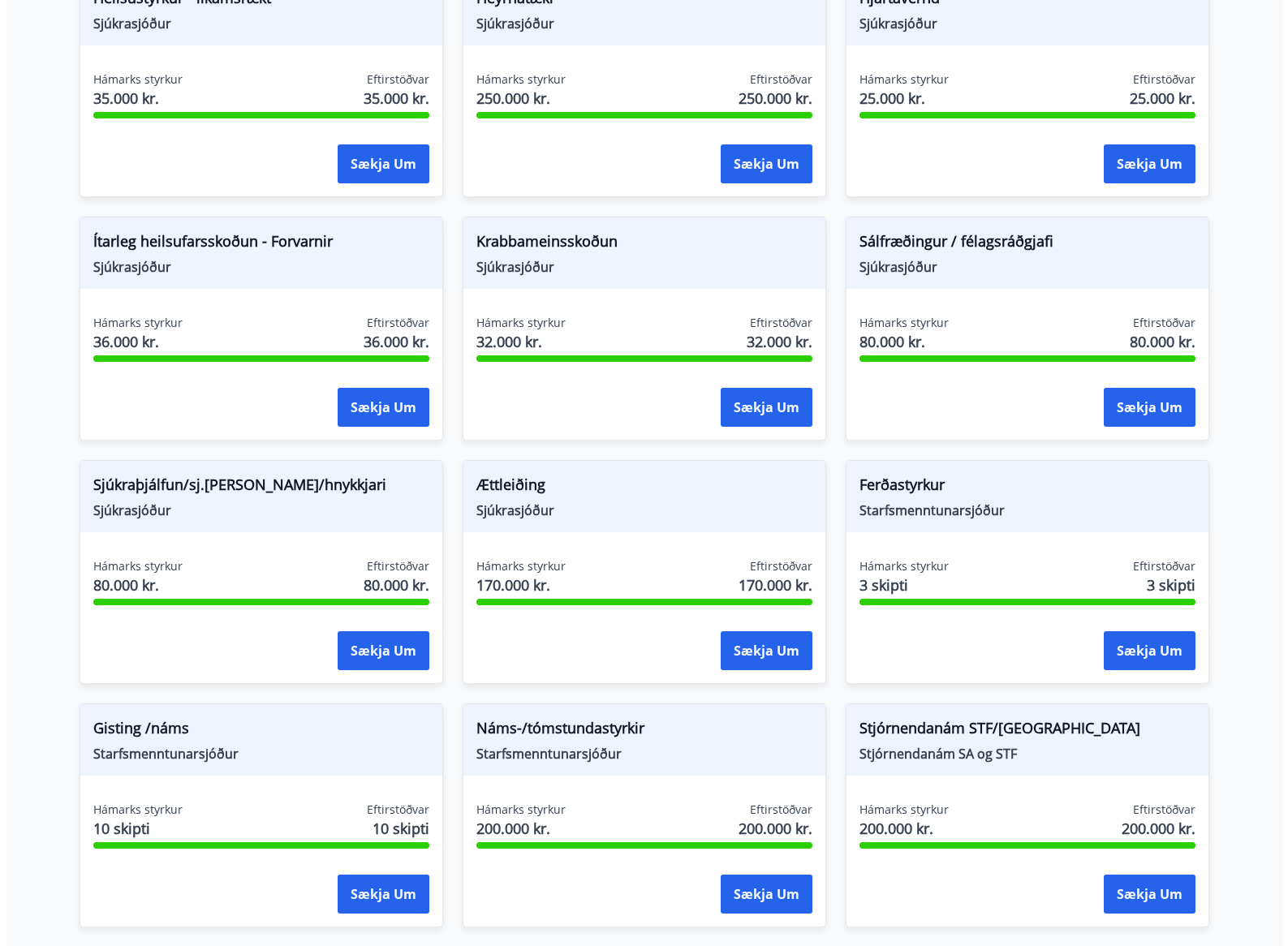
scroll to position [1079, 0]
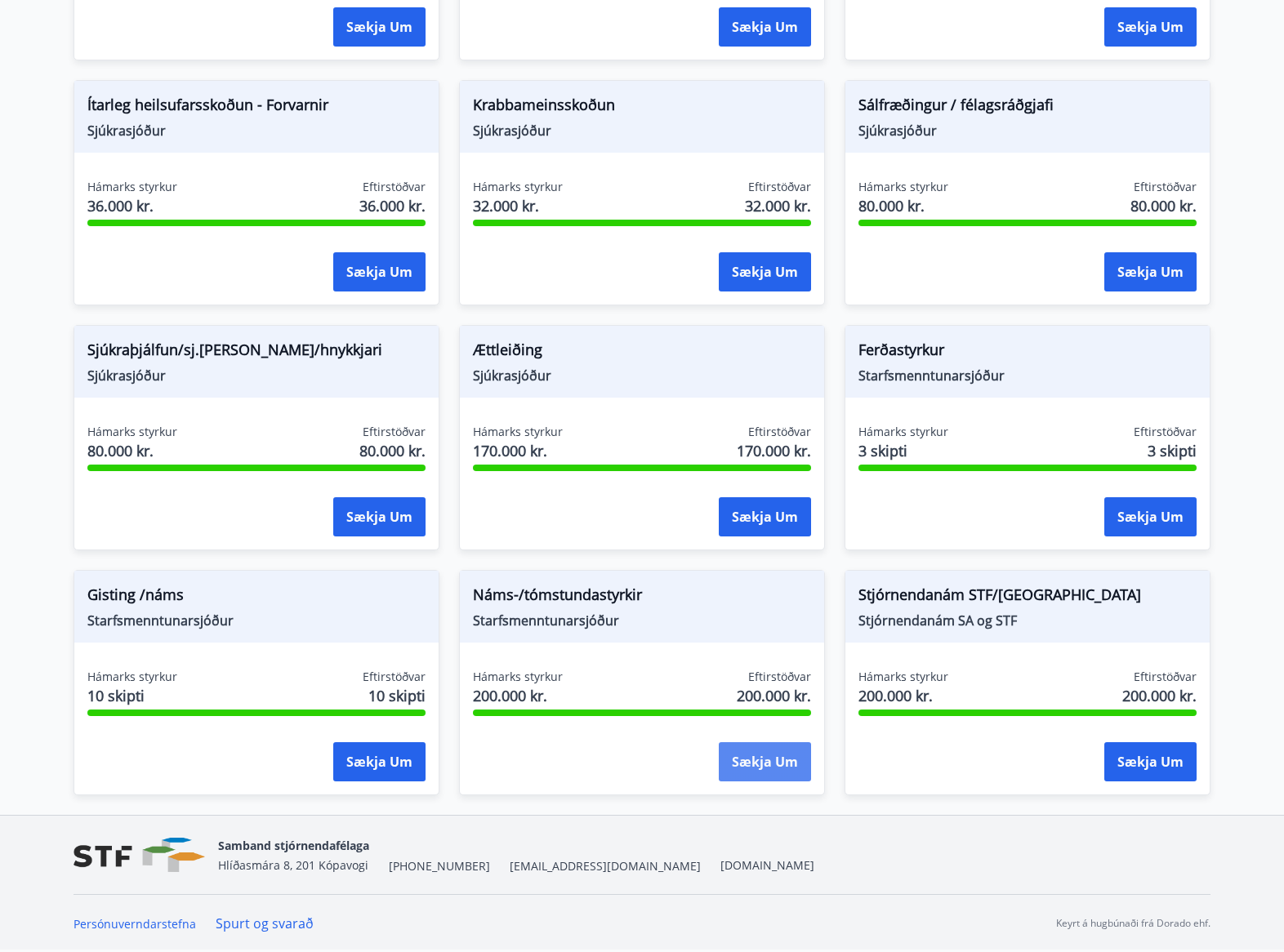
click at [764, 765] on button "Sækja um" at bounding box center [765, 762] width 92 height 40
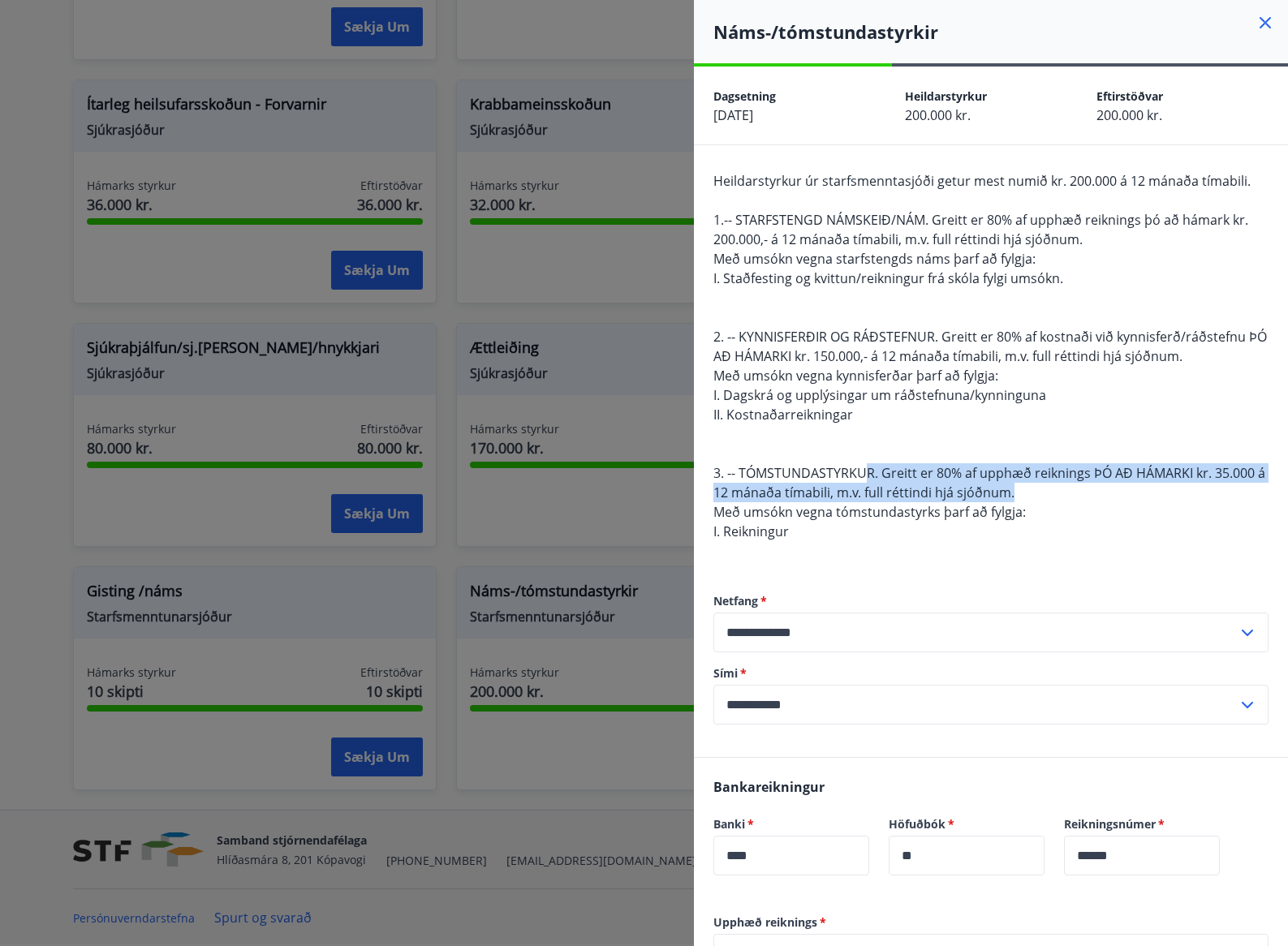
drag, startPoint x: 870, startPoint y: 477, endPoint x: 1074, endPoint y: 485, distance: 204.2
click at [1074, 485] on div "Heildarstyrkur úr starfsmenntasjóði getur mest numið kr. 200.000 á 12 mánaða tí…" at bounding box center [991, 365] width 555 height 389
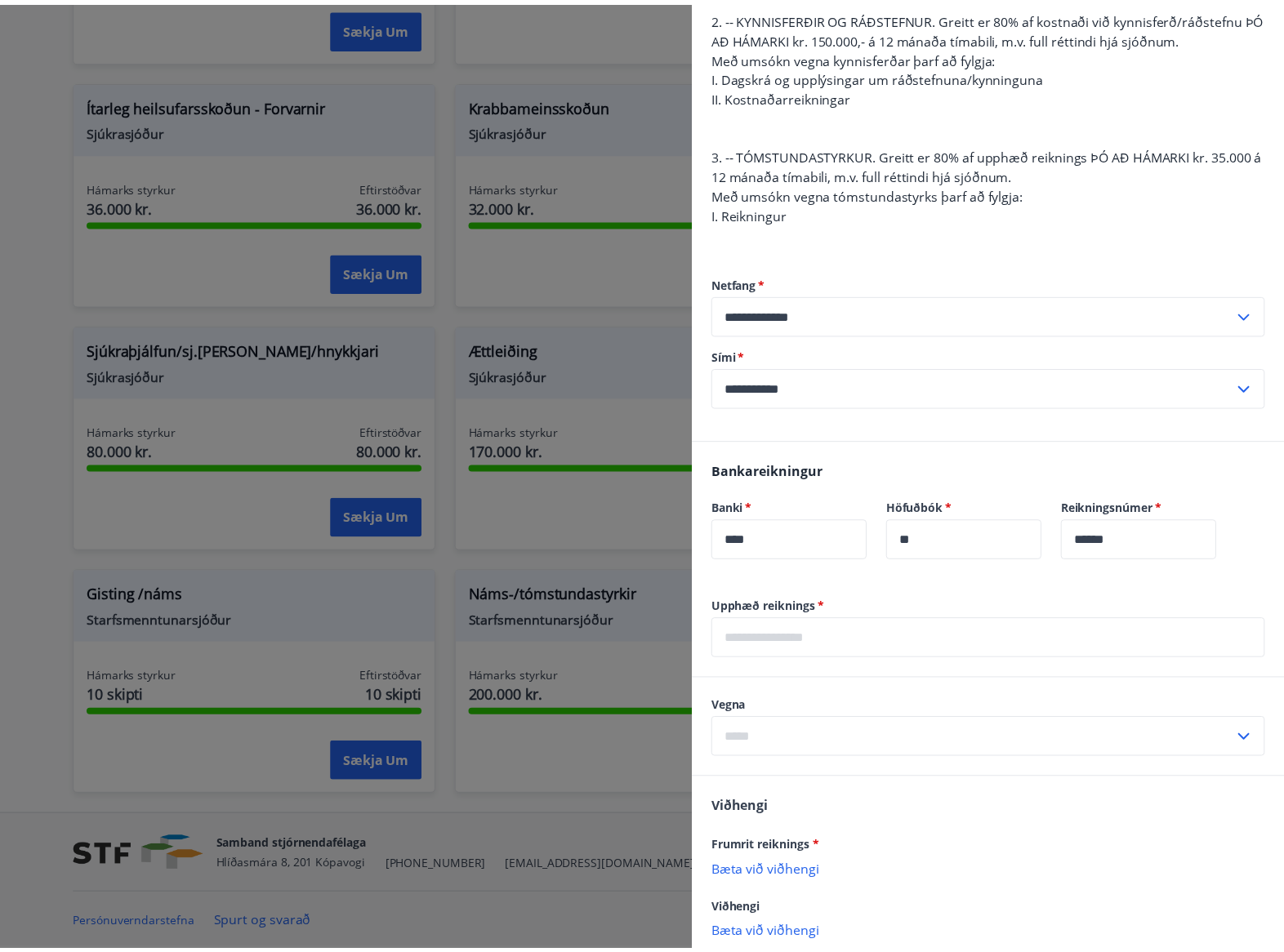
scroll to position [326, 0]
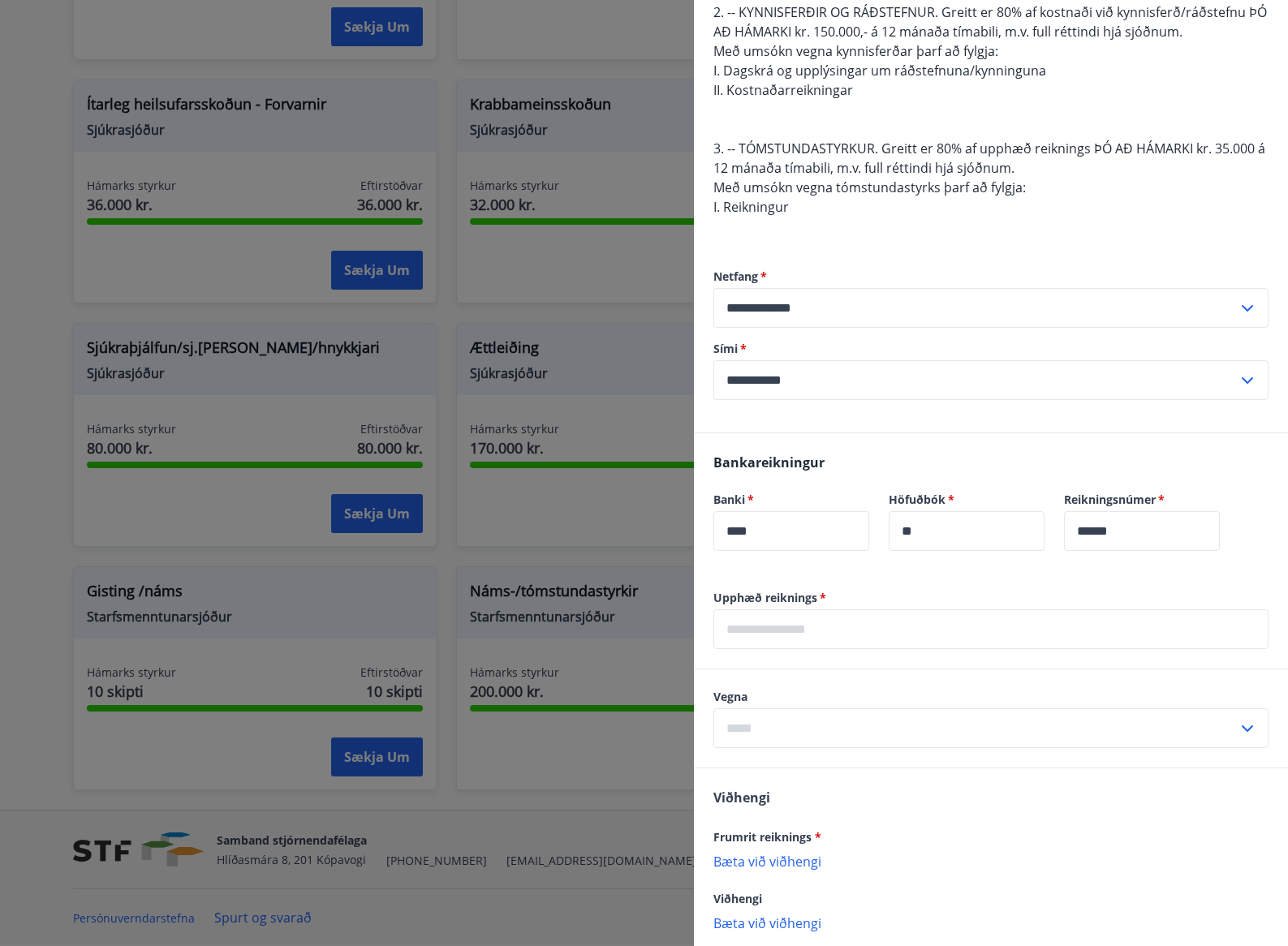
click at [1107, 707] on div "Vegna ​" at bounding box center [991, 718] width 555 height 59
click at [1114, 723] on input "text" at bounding box center [976, 729] width 524 height 40
click at [8, 615] on div at bounding box center [644, 473] width 1288 height 946
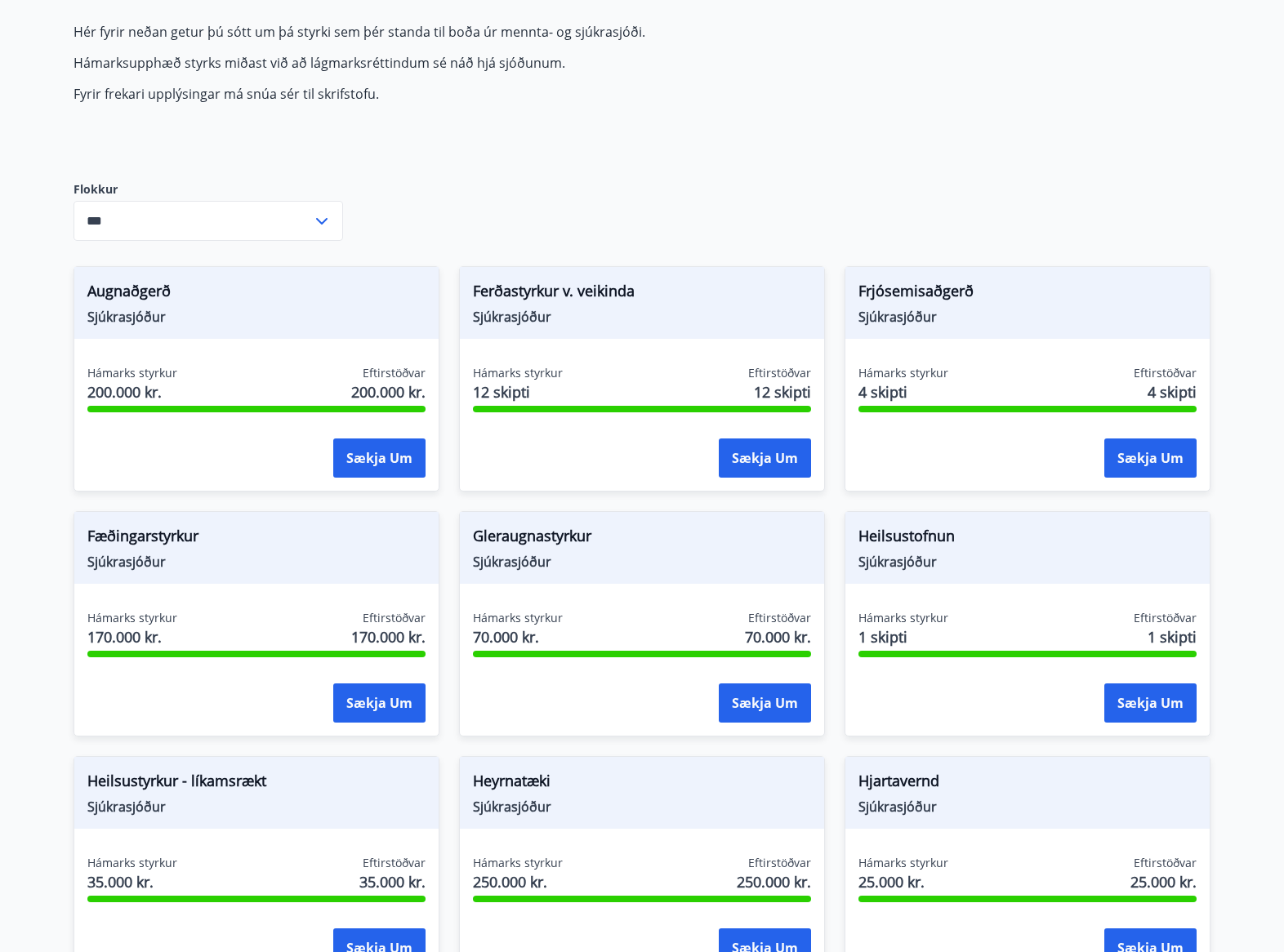
scroll to position [0, 0]
